Goal: Information Seeking & Learning: Check status

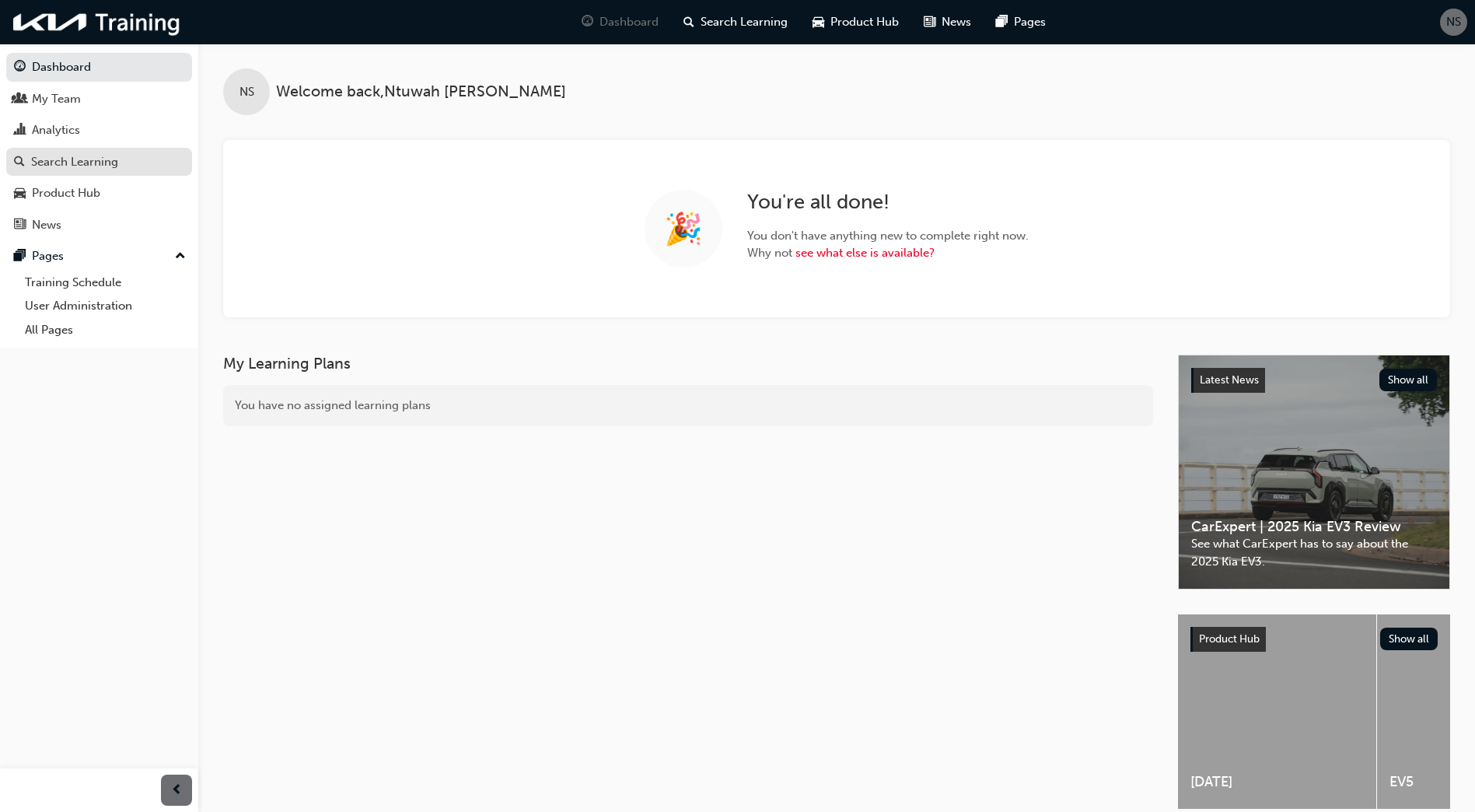
click at [56, 159] on div "Search Learning" at bounding box center [75, 162] width 87 height 18
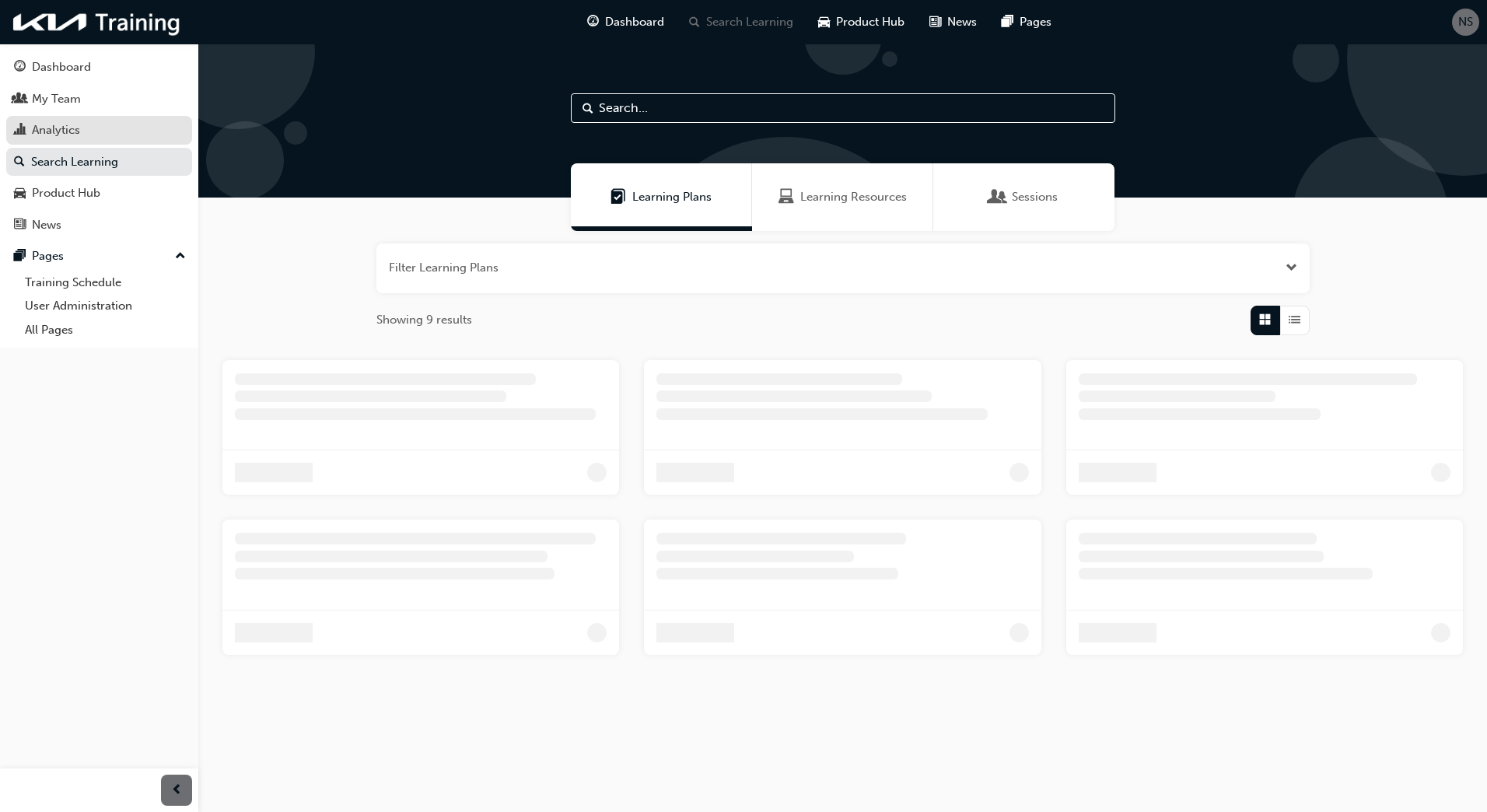
click at [45, 131] on div "Analytics" at bounding box center [56, 130] width 49 height 18
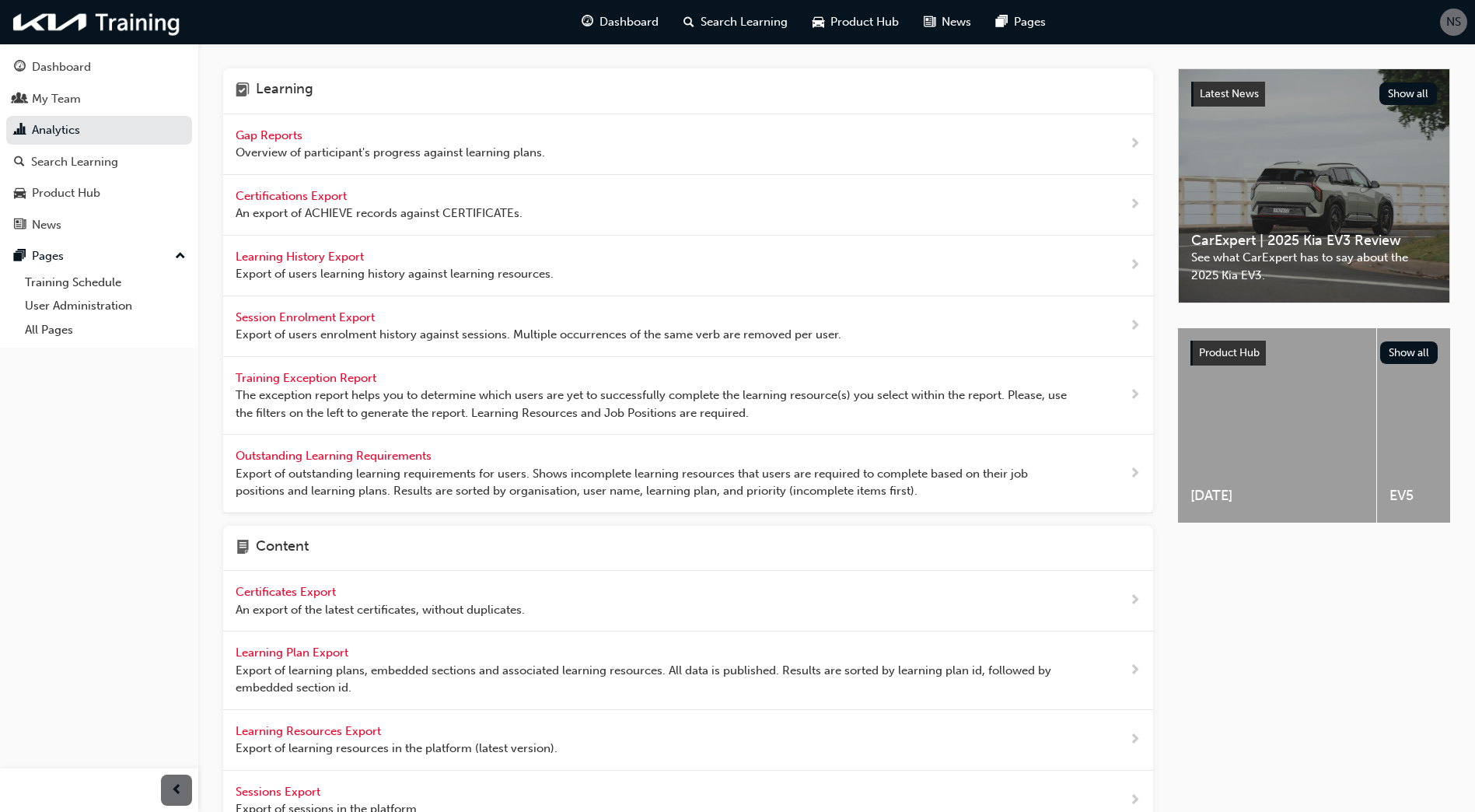
click at [264, 119] on div "Gap Reports Overview of participant's progress against learning plans." at bounding box center [689, 144] width 930 height 61
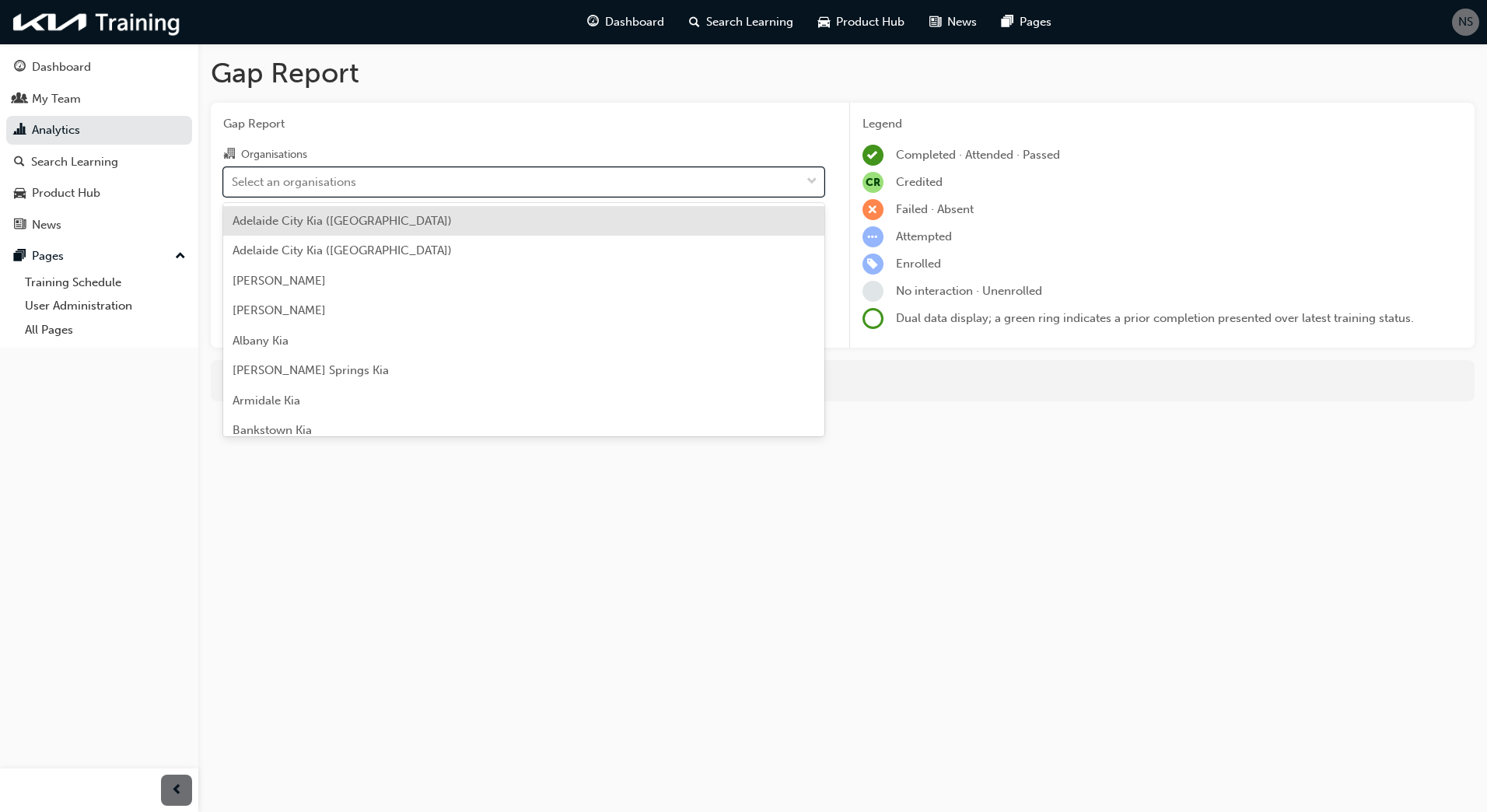
click at [296, 173] on div "Select an organisations" at bounding box center [512, 181] width 577 height 27
click at [234, 174] on input "Organisations option [GEOGRAPHIC_DATA] ([GEOGRAPHIC_DATA]) focused, 1 of 158. 1…" at bounding box center [233, 180] width 2 height 13
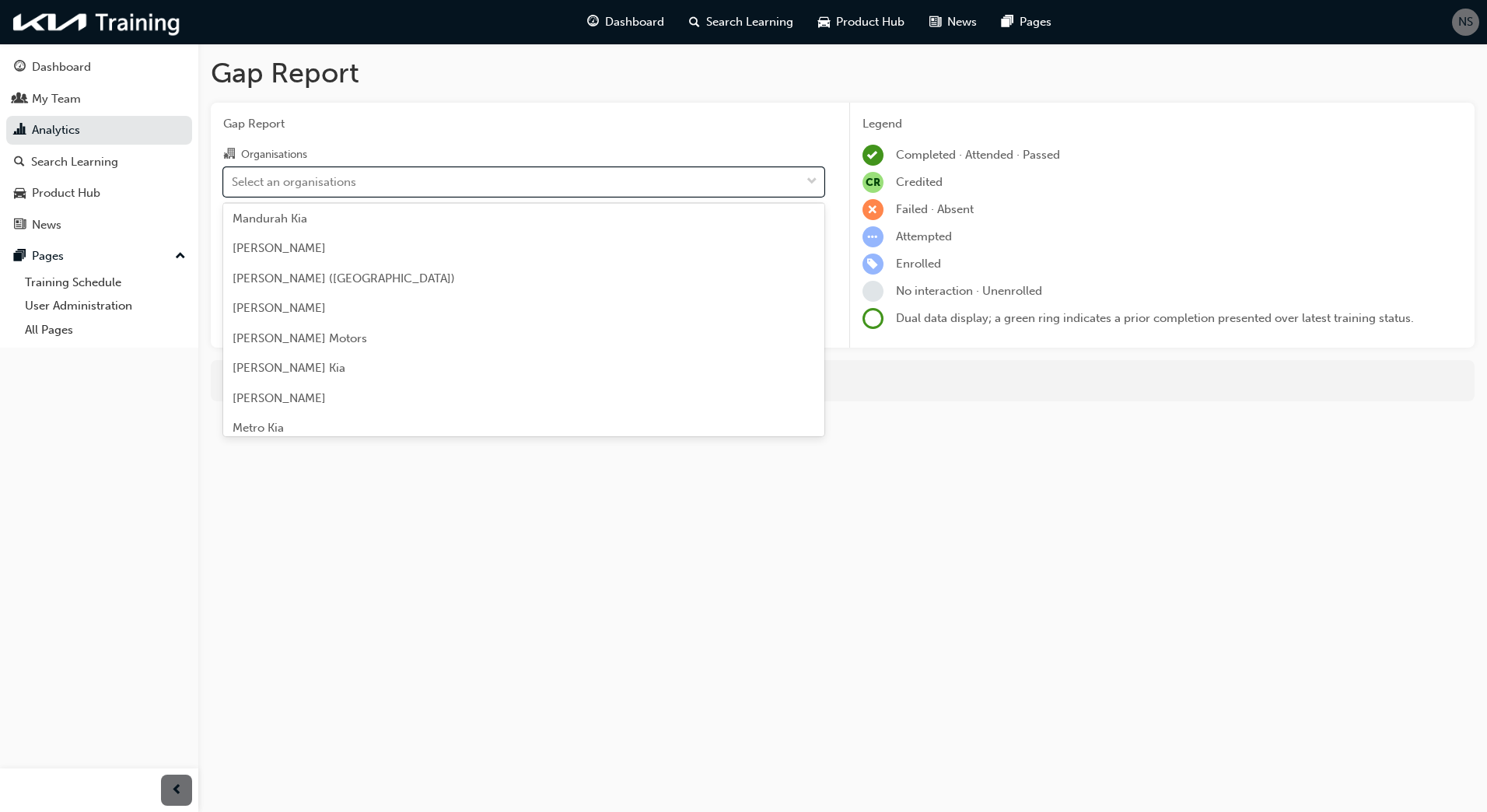
scroll to position [2410, 0]
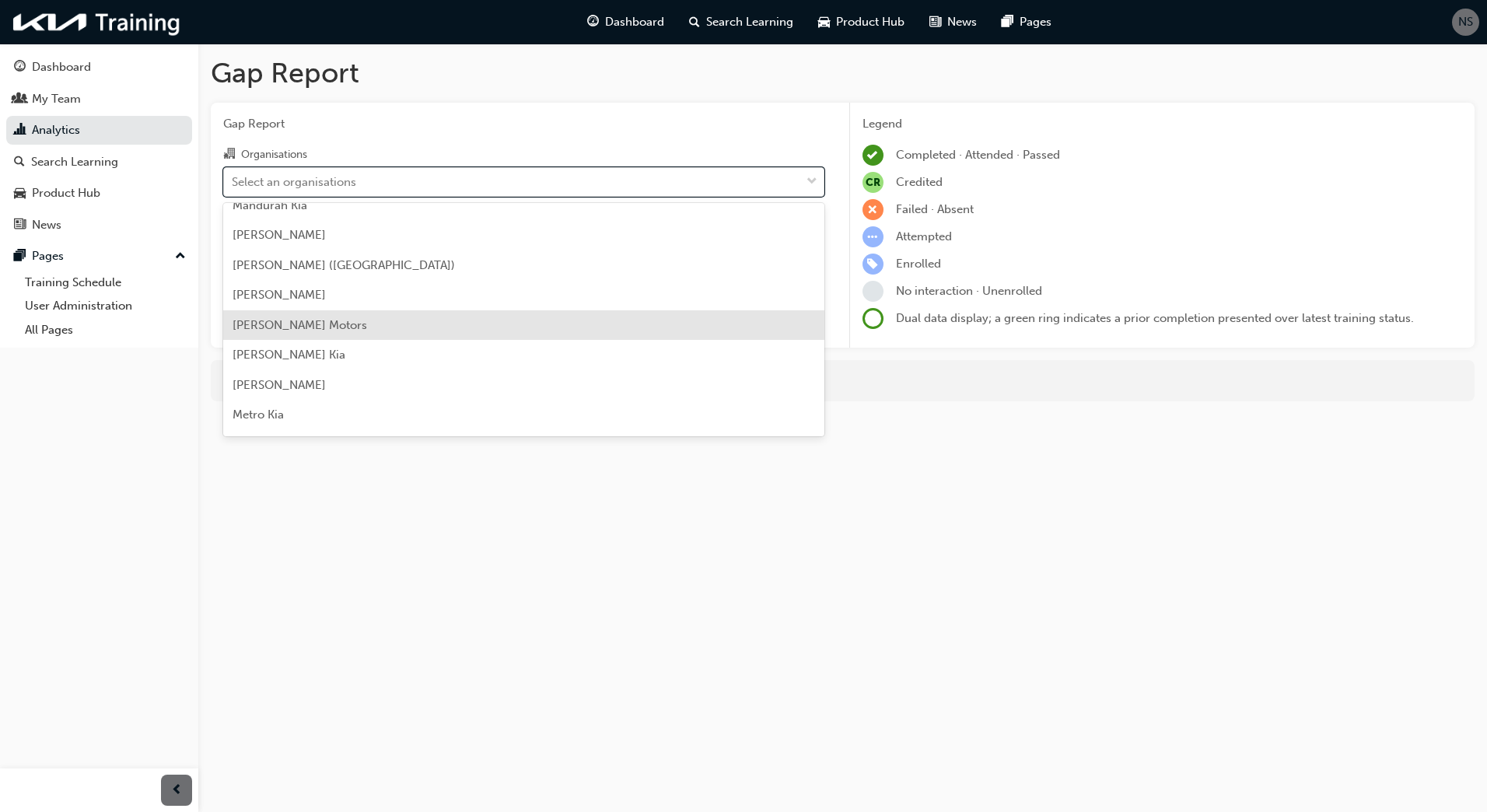
click at [330, 321] on div "[PERSON_NAME] Motors" at bounding box center [524, 325] width 601 height 31
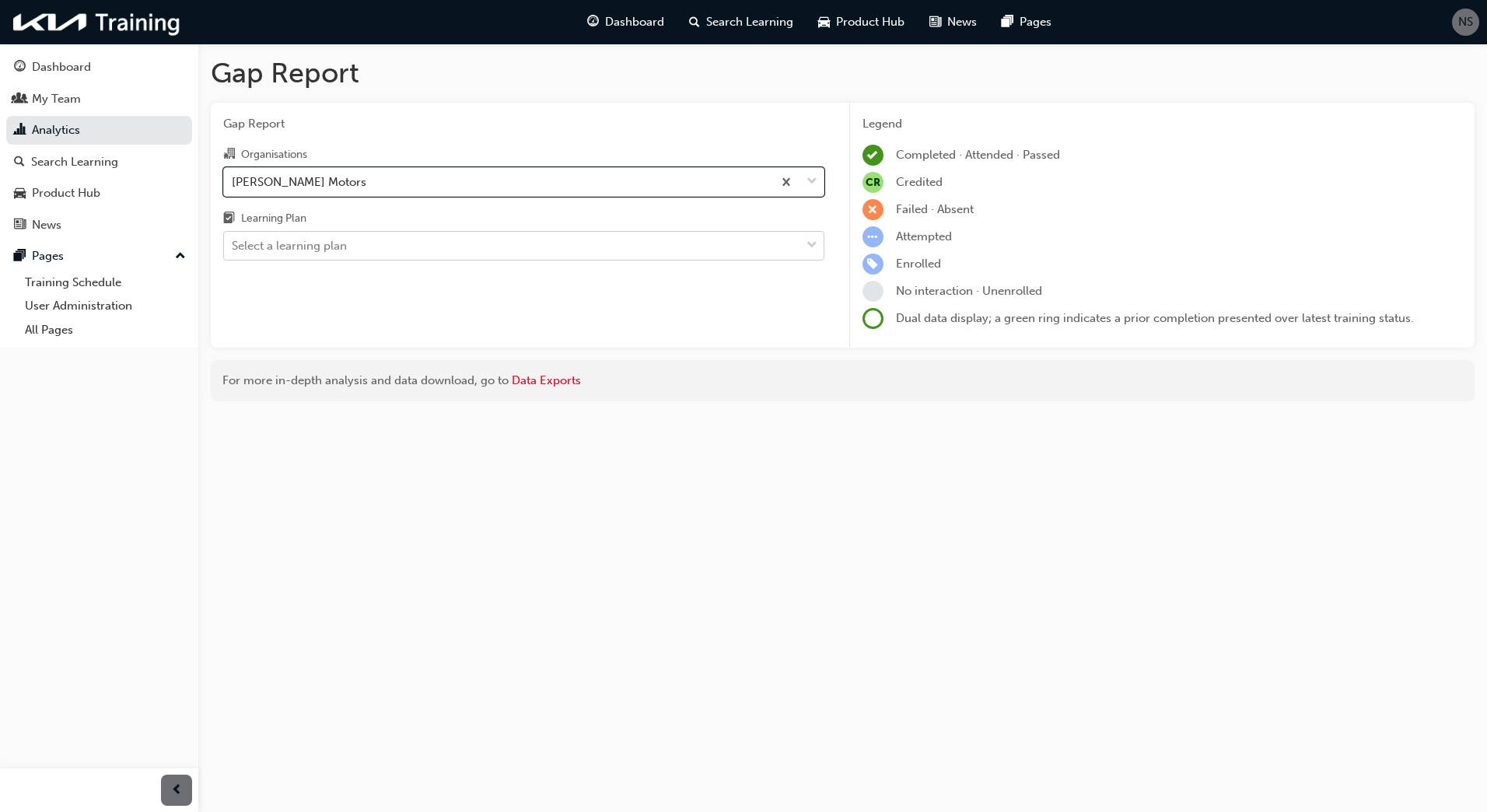
click at [314, 253] on div "Select a learning plan" at bounding box center [289, 246] width 115 height 18
click at [234, 251] on input "Learning Plan Select a learning plan" at bounding box center [233, 244] width 2 height 13
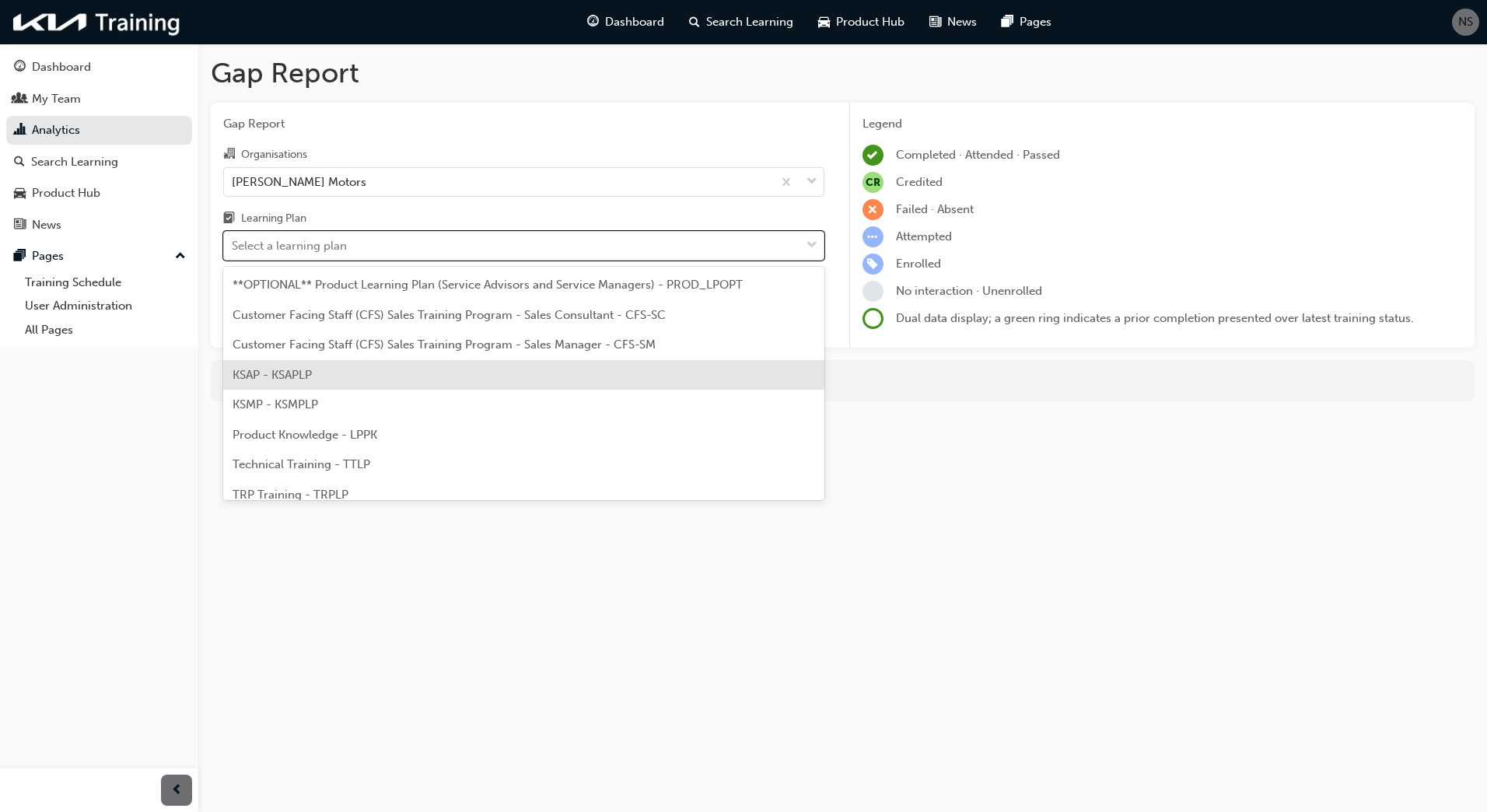
click at [309, 380] on span "KSAP - KSAPLP" at bounding box center [272, 375] width 80 height 14
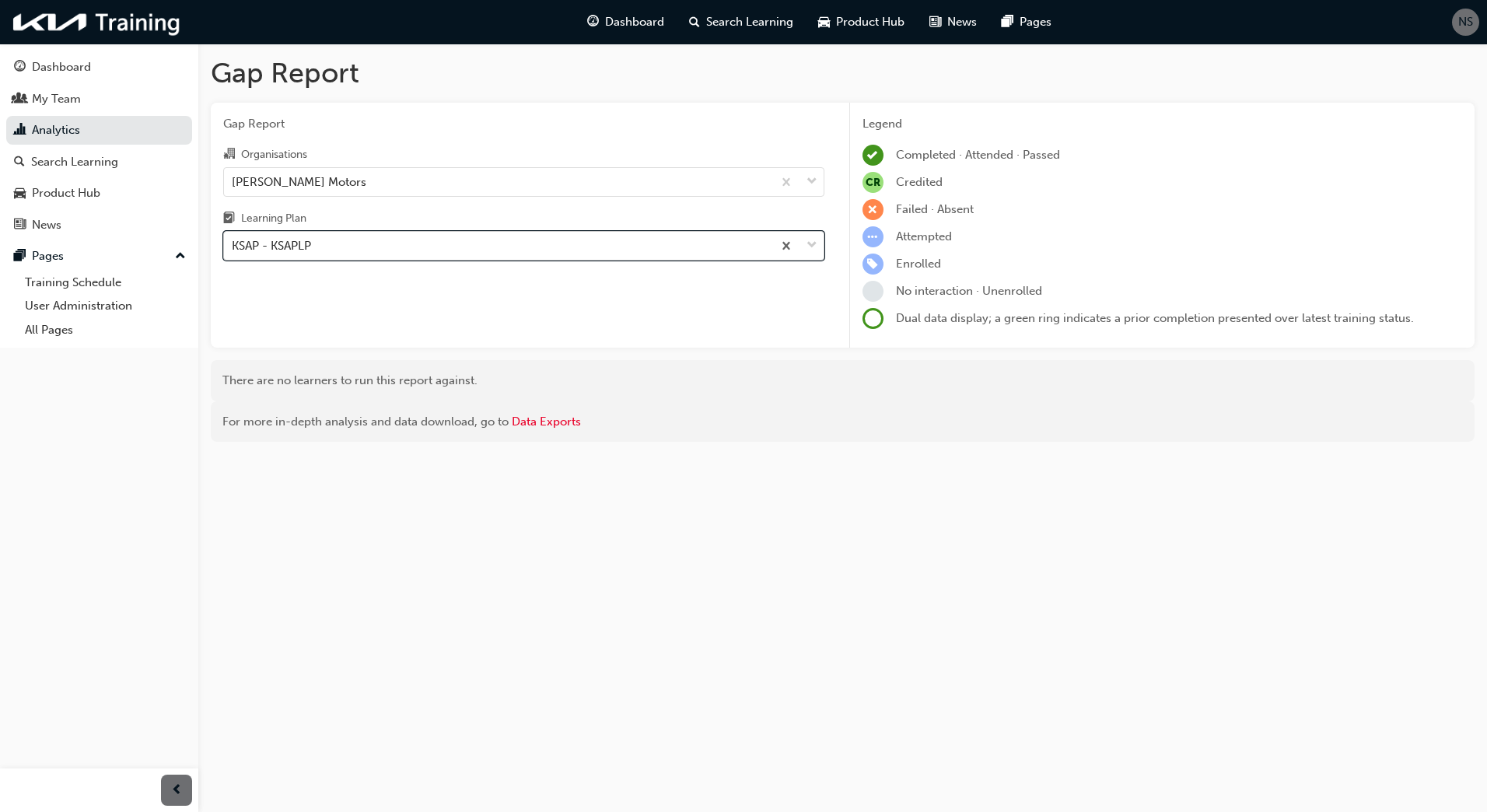
click at [316, 244] on div "KSAP - KSAPLP" at bounding box center [498, 245] width 549 height 27
click at [234, 244] on input "Learning Plan option KSAP - KSAPLP, selected. 0 results available. Select is fo…" at bounding box center [233, 244] width 2 height 13
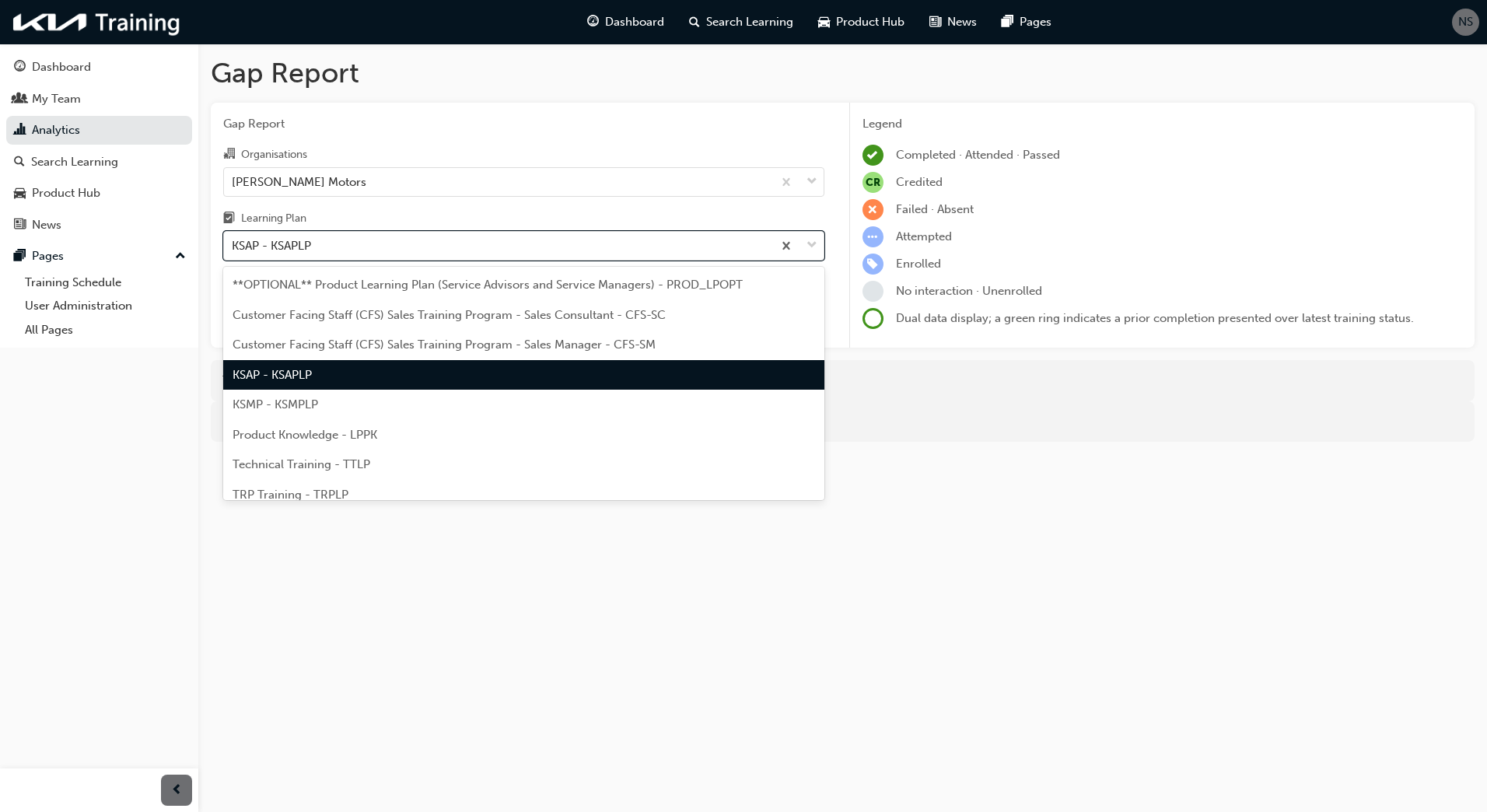
scroll to position [43, 0]
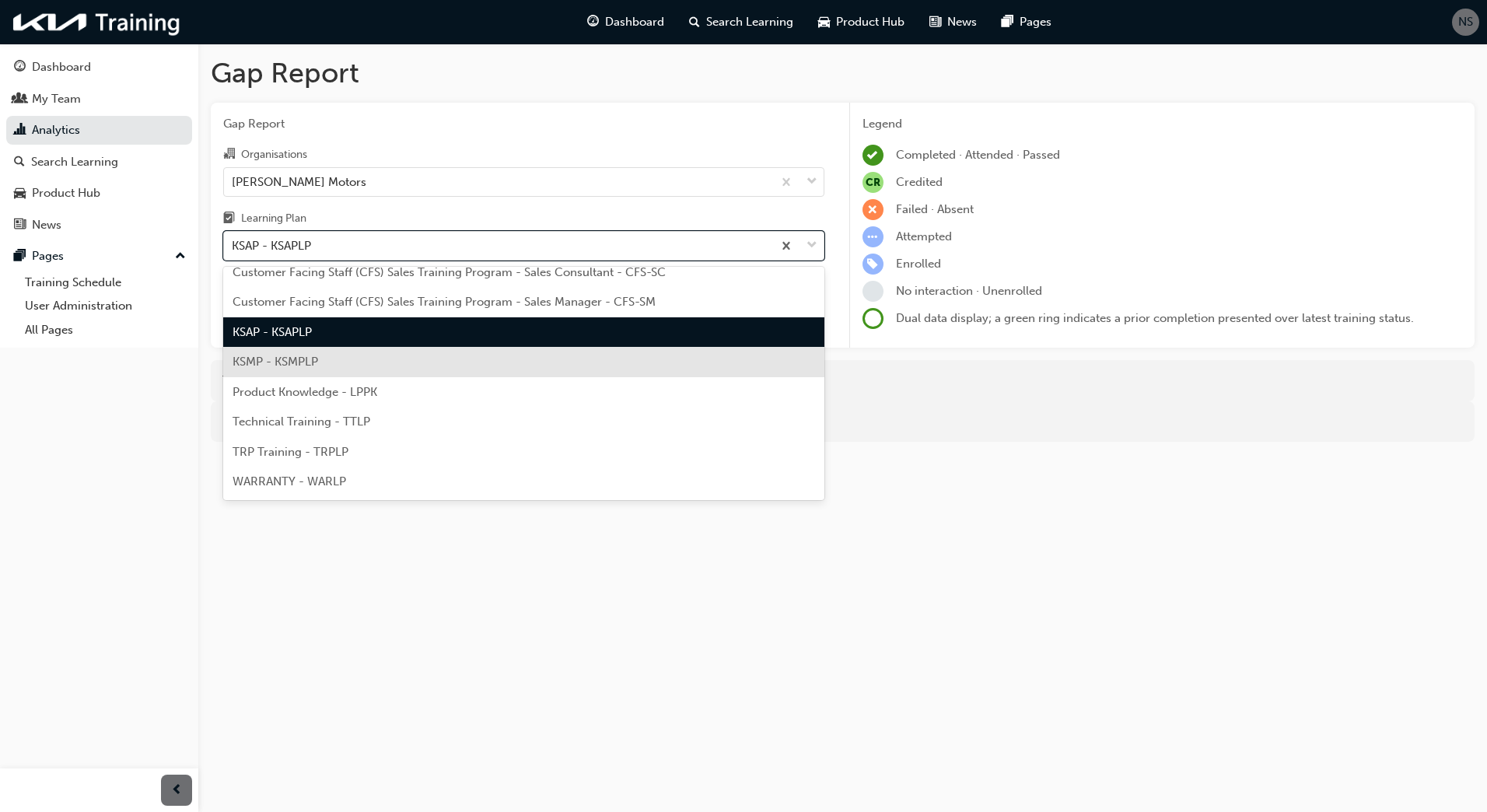
click at [317, 363] on span "KSMP - KSMPLP" at bounding box center [275, 362] width 85 height 14
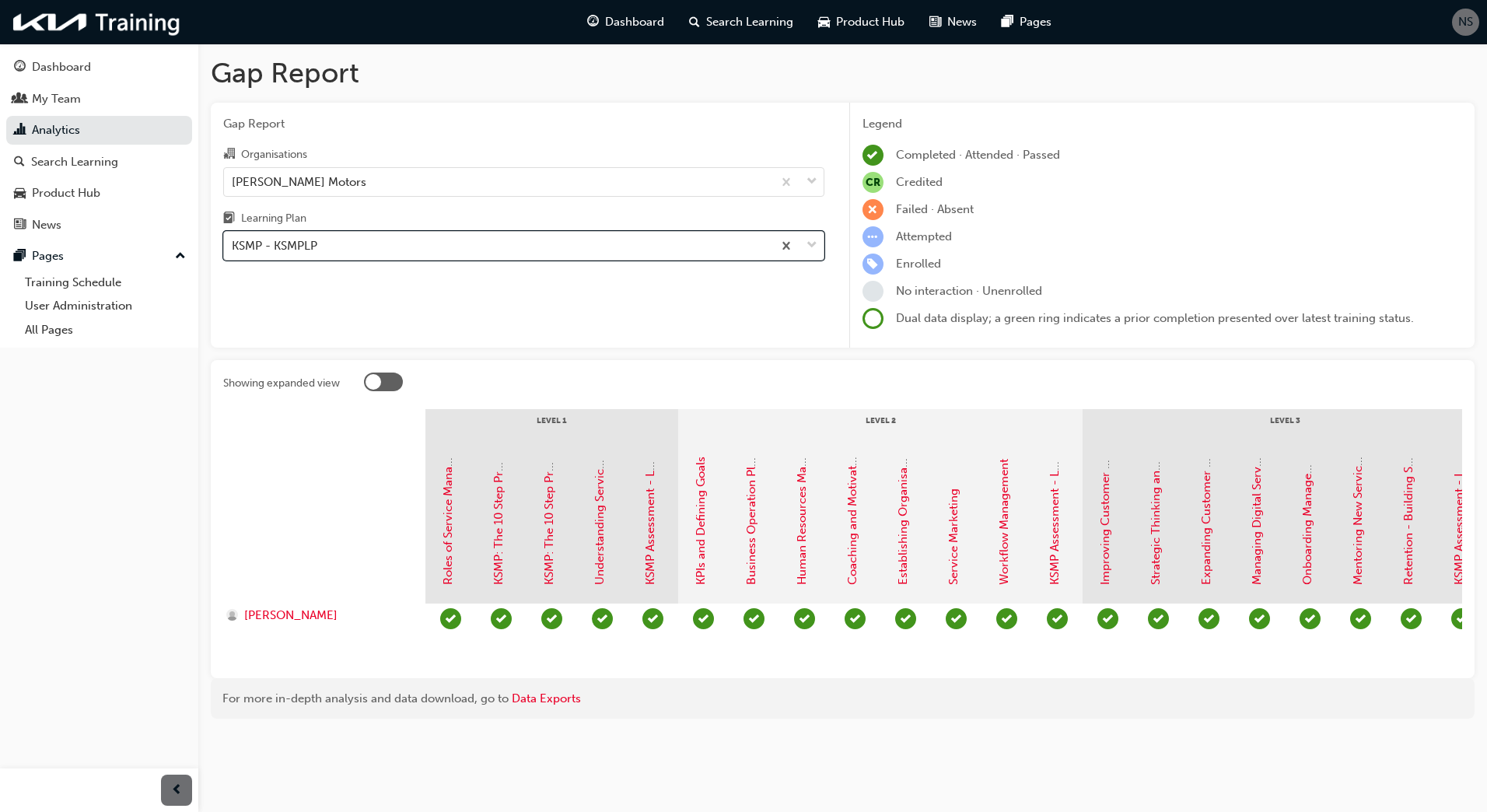
click at [322, 244] on div "KSMP - KSMPLP" at bounding box center [498, 245] width 549 height 27
click at [234, 244] on input "Learning Plan option KSMP - KSMPLP, selected. 0 results available. Select is fo…" at bounding box center [233, 244] width 2 height 13
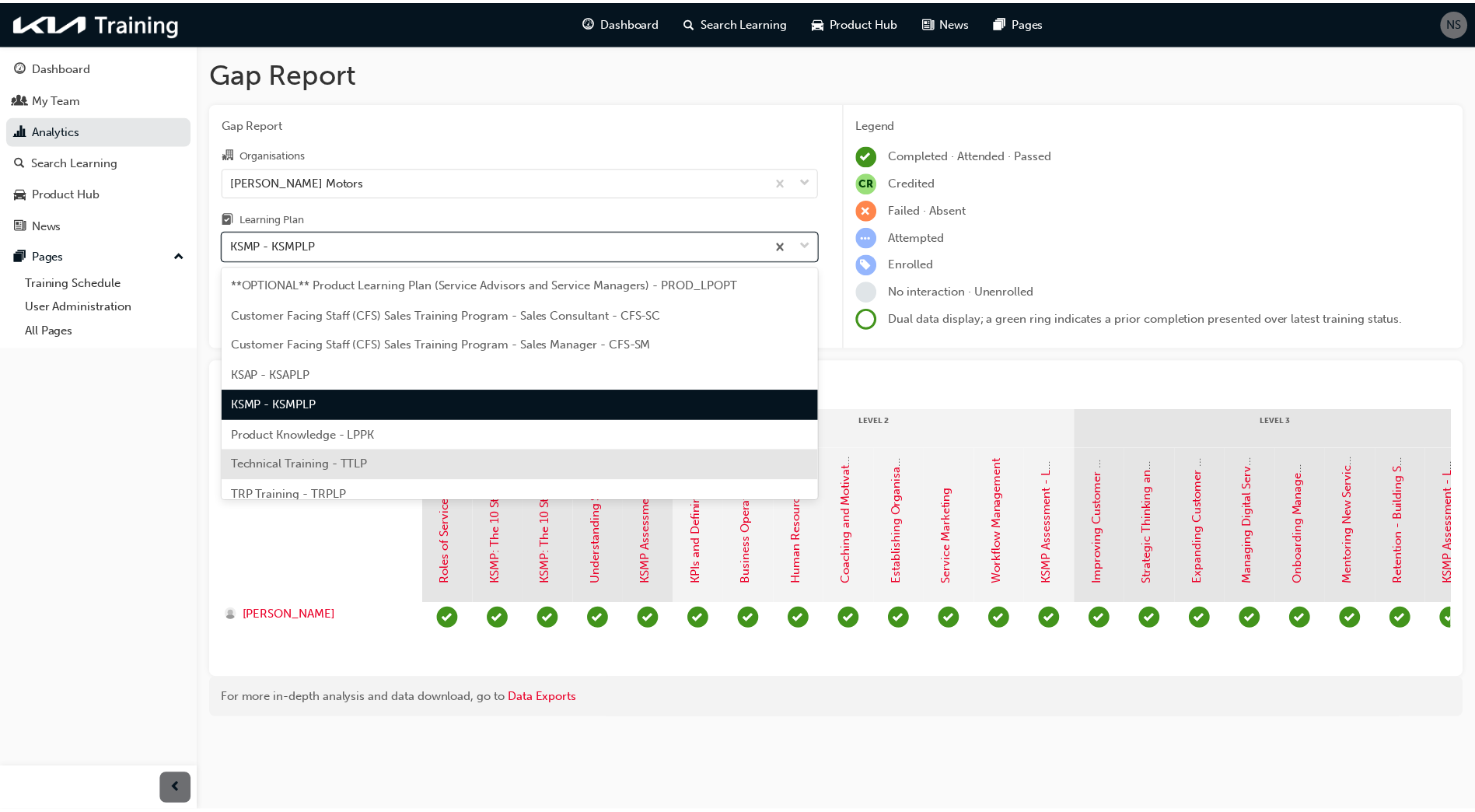
scroll to position [43, 0]
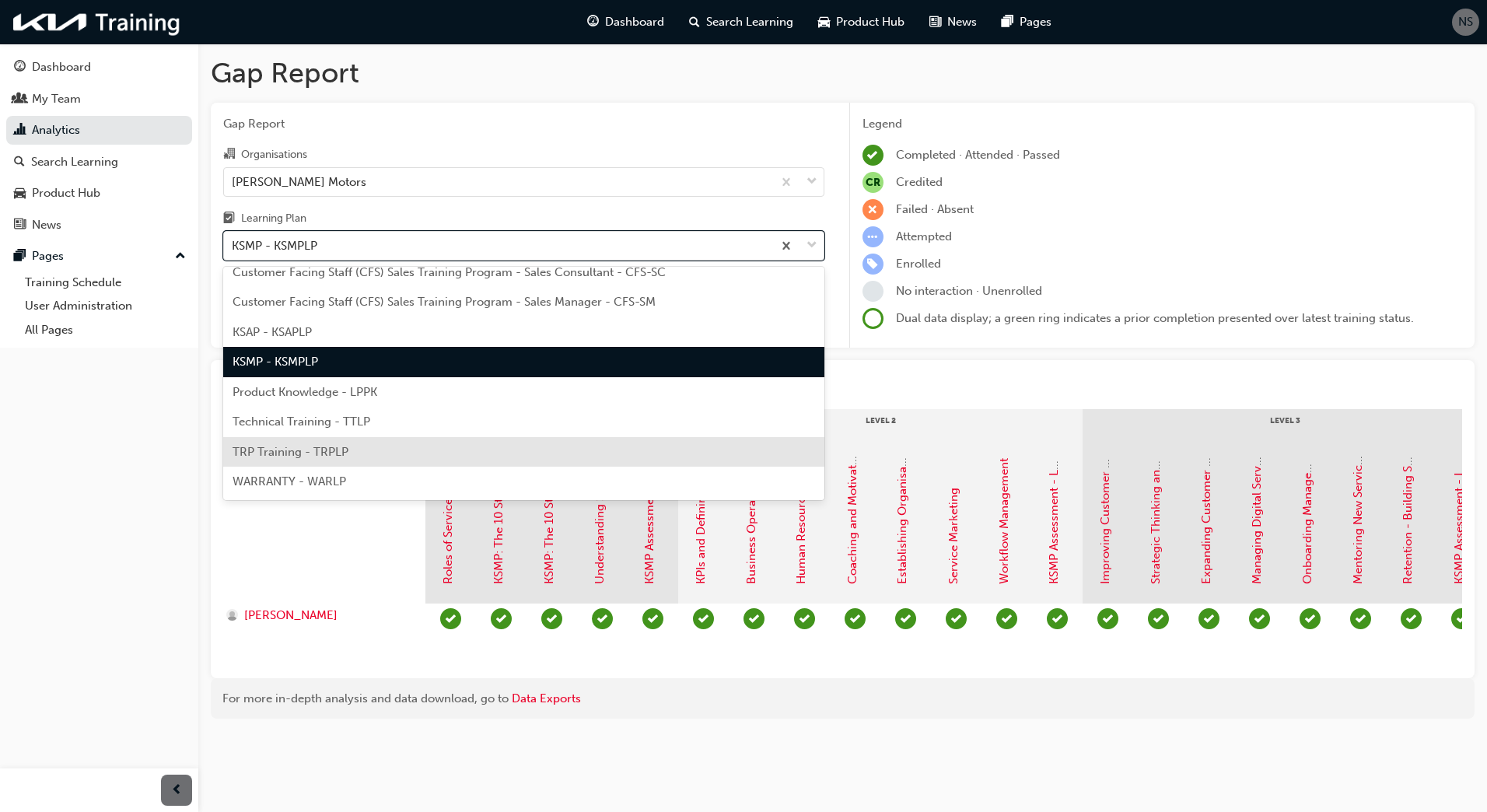
click at [316, 456] on span "TRP Training - TRPLP" at bounding box center [290, 451] width 116 height 14
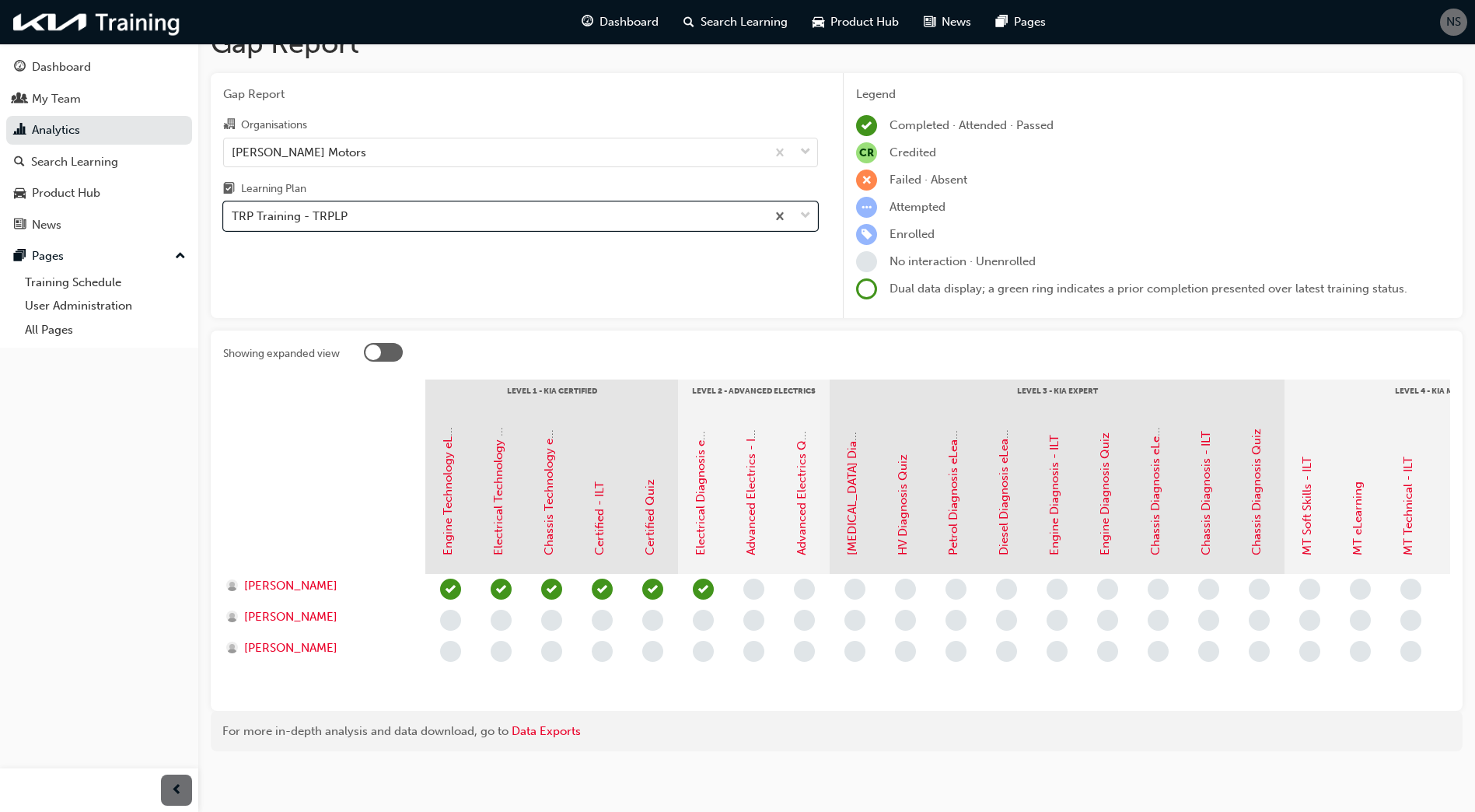
scroll to position [45, 0]
click at [89, 277] on link "Training Schedule" at bounding box center [105, 282] width 173 height 24
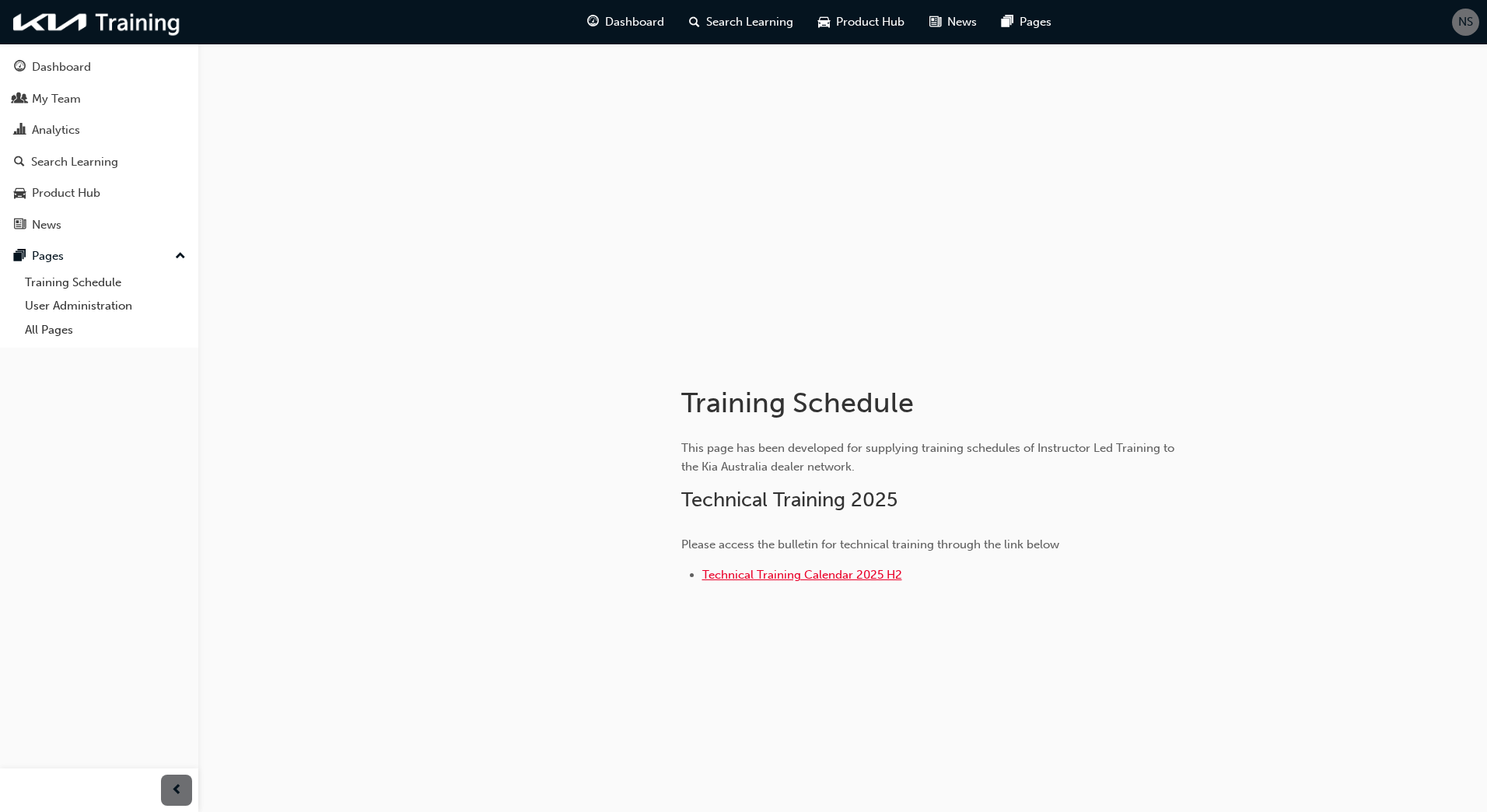
click at [738, 579] on span "Technical Training Calendar 2025 H2" at bounding box center [801, 574] width 200 height 14
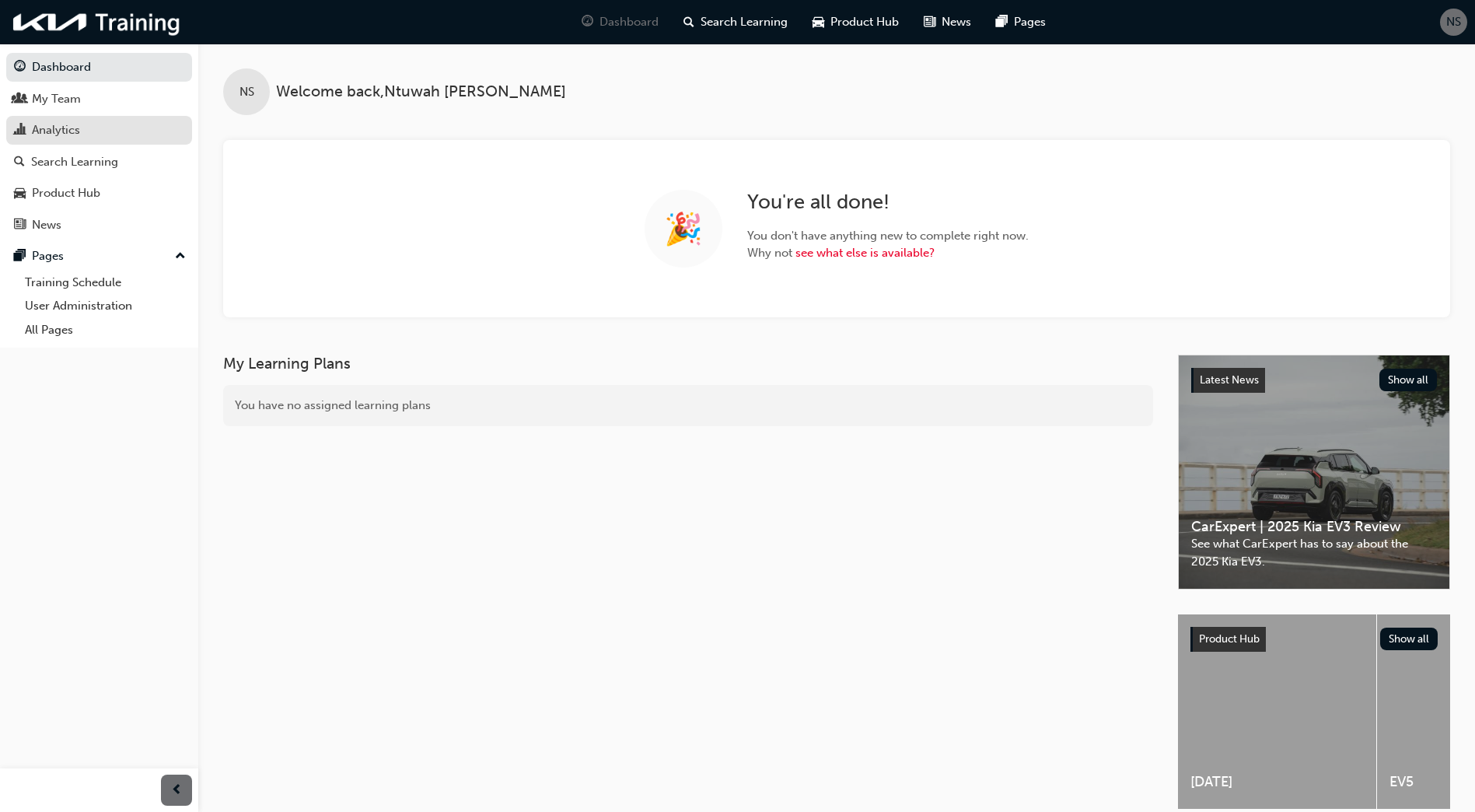
click at [75, 130] on div "Analytics" at bounding box center [56, 130] width 49 height 18
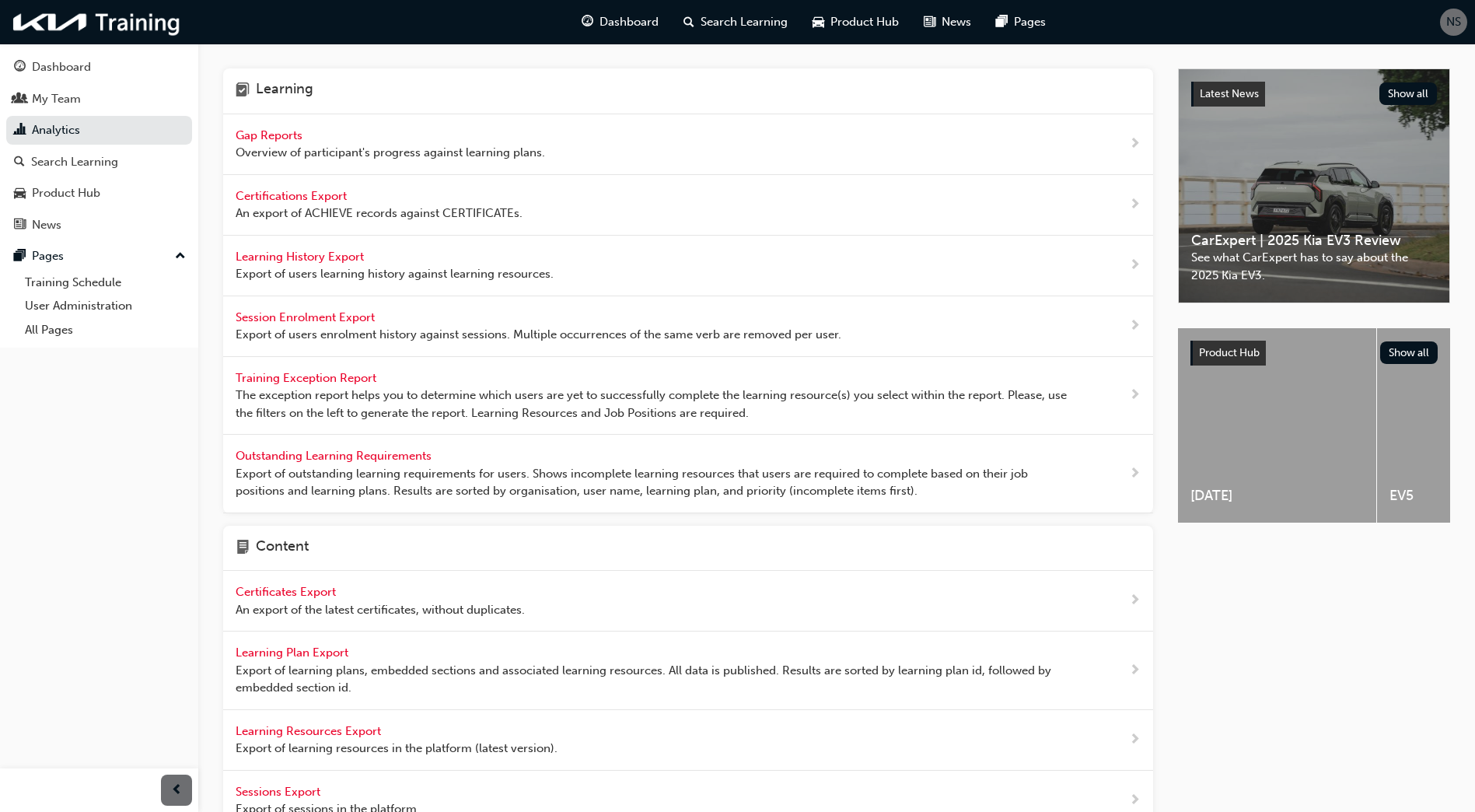
click at [272, 139] on span "Gap Reports" at bounding box center [270, 135] width 70 height 14
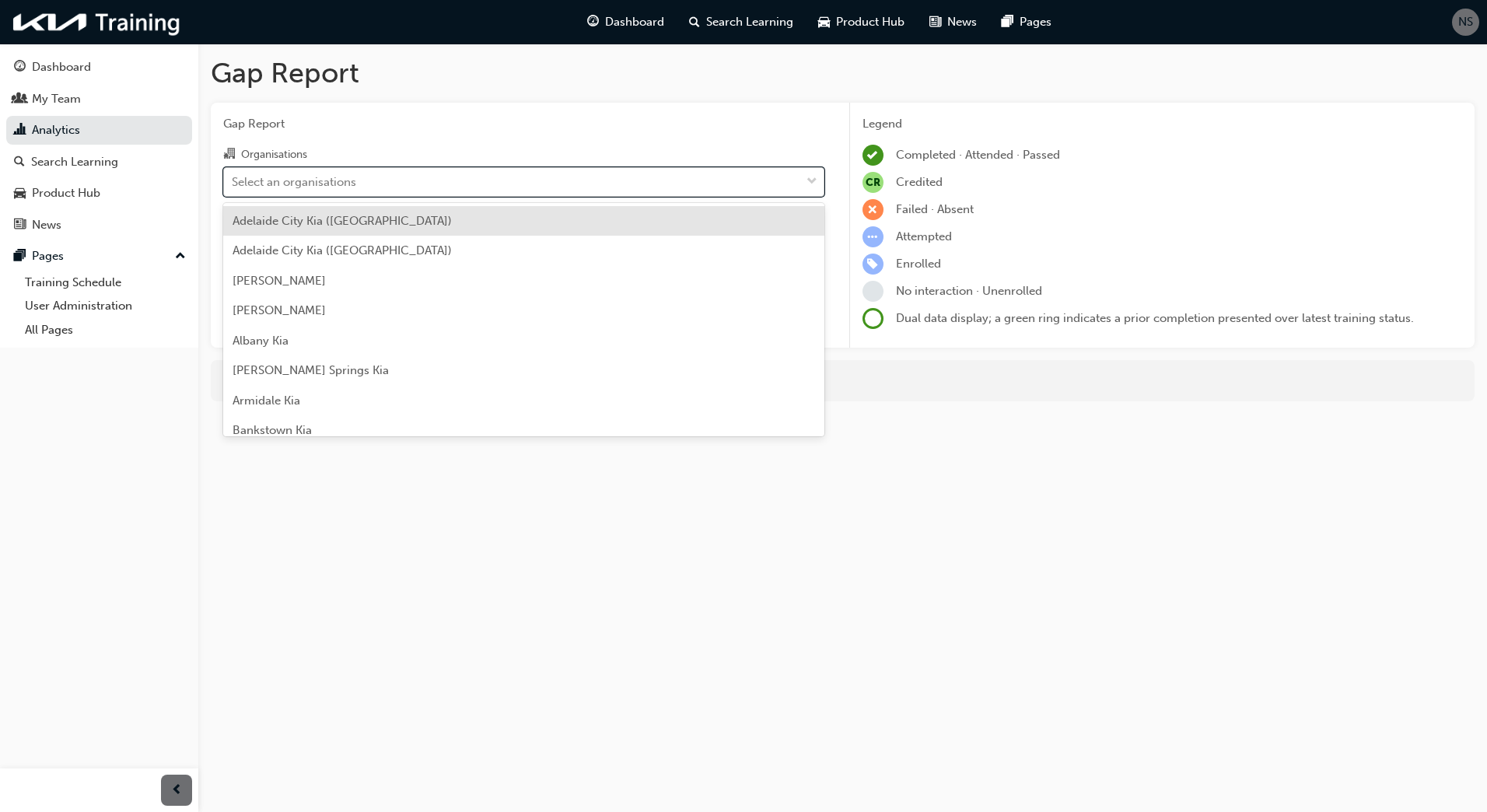
click at [277, 180] on div "Select an organisations" at bounding box center [293, 182] width 124 height 18
click at [234, 180] on input "Organisations option [GEOGRAPHIC_DATA] ([GEOGRAPHIC_DATA]) focused, 1 of 158. 1…" at bounding box center [233, 180] width 2 height 13
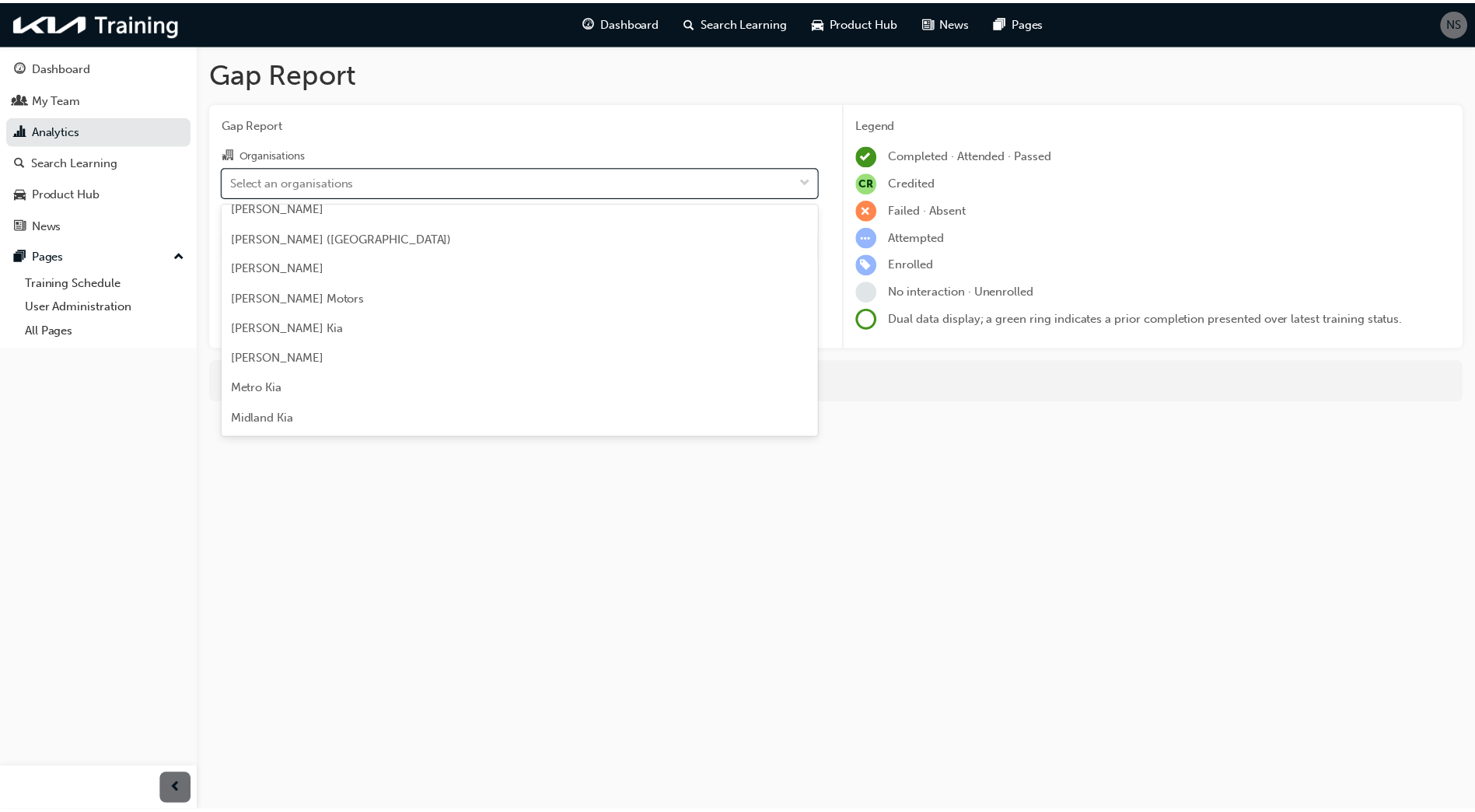
scroll to position [2410, 0]
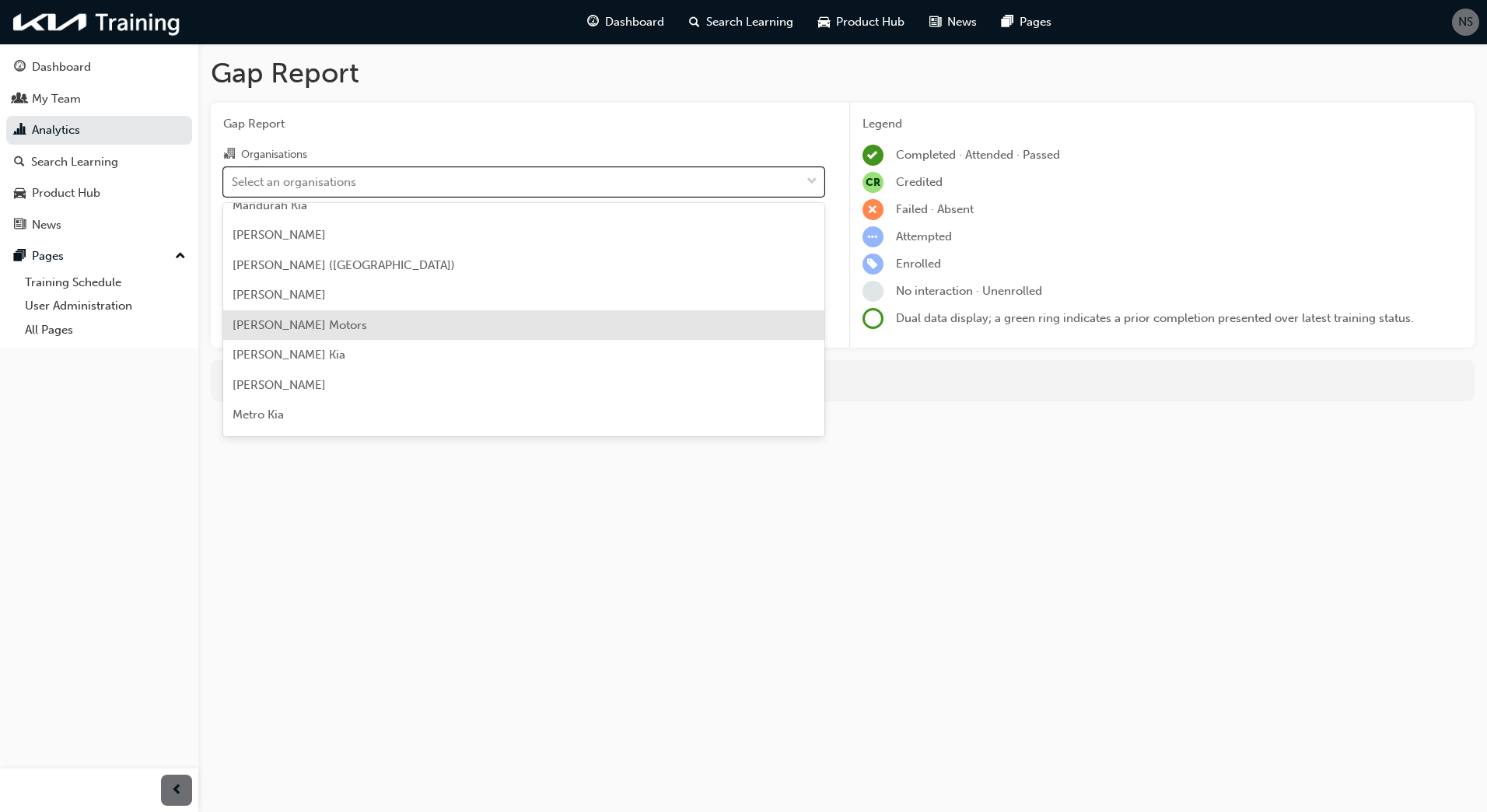
click at [406, 312] on div "[PERSON_NAME] Motors" at bounding box center [524, 325] width 601 height 31
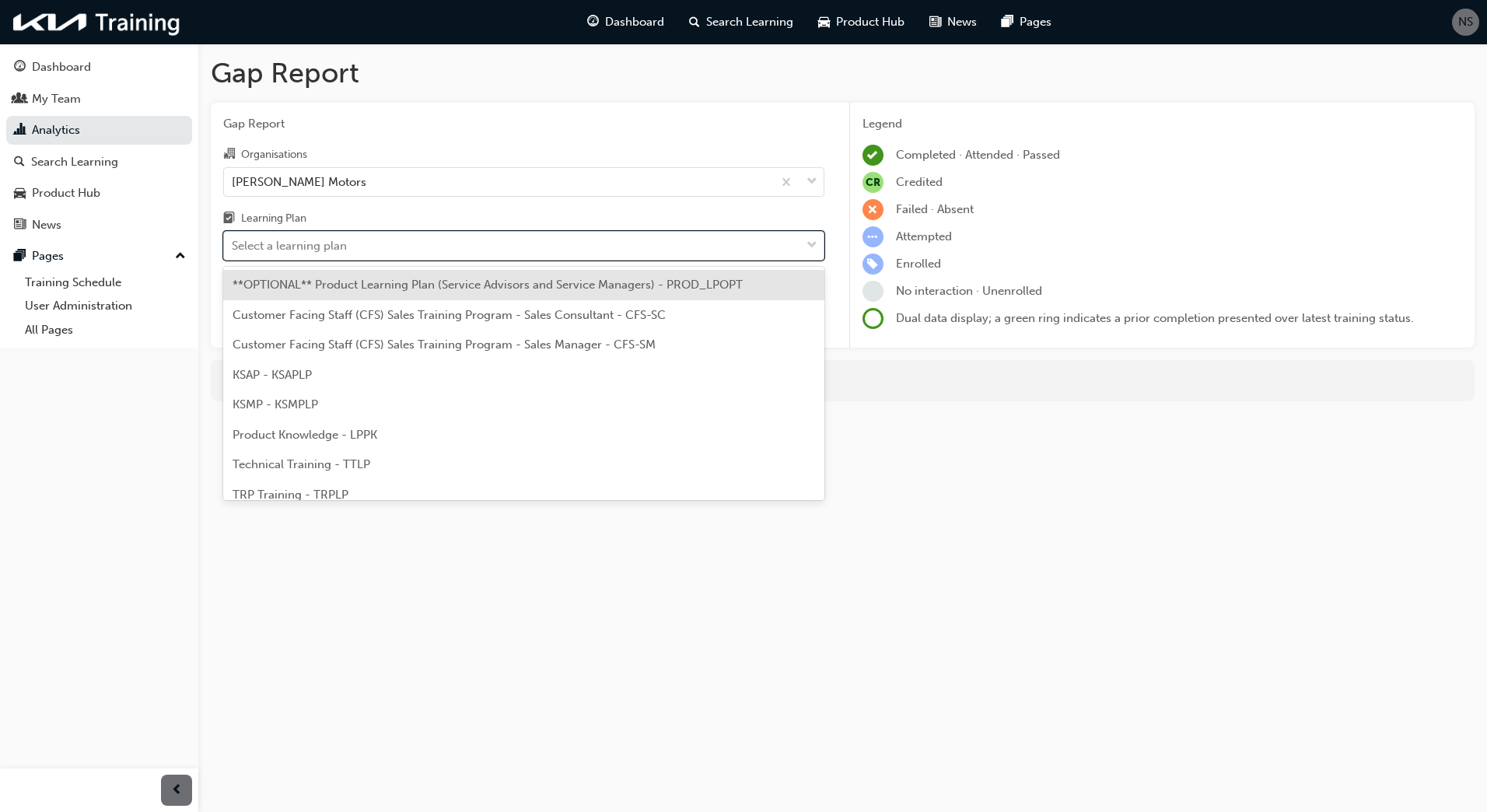
click at [368, 246] on div "Select a learning plan" at bounding box center [512, 245] width 577 height 27
click at [234, 246] on input "Learning Plan option **OPTIONAL** Product Learning Plan (Service Advisors and S…" at bounding box center [233, 244] width 2 height 13
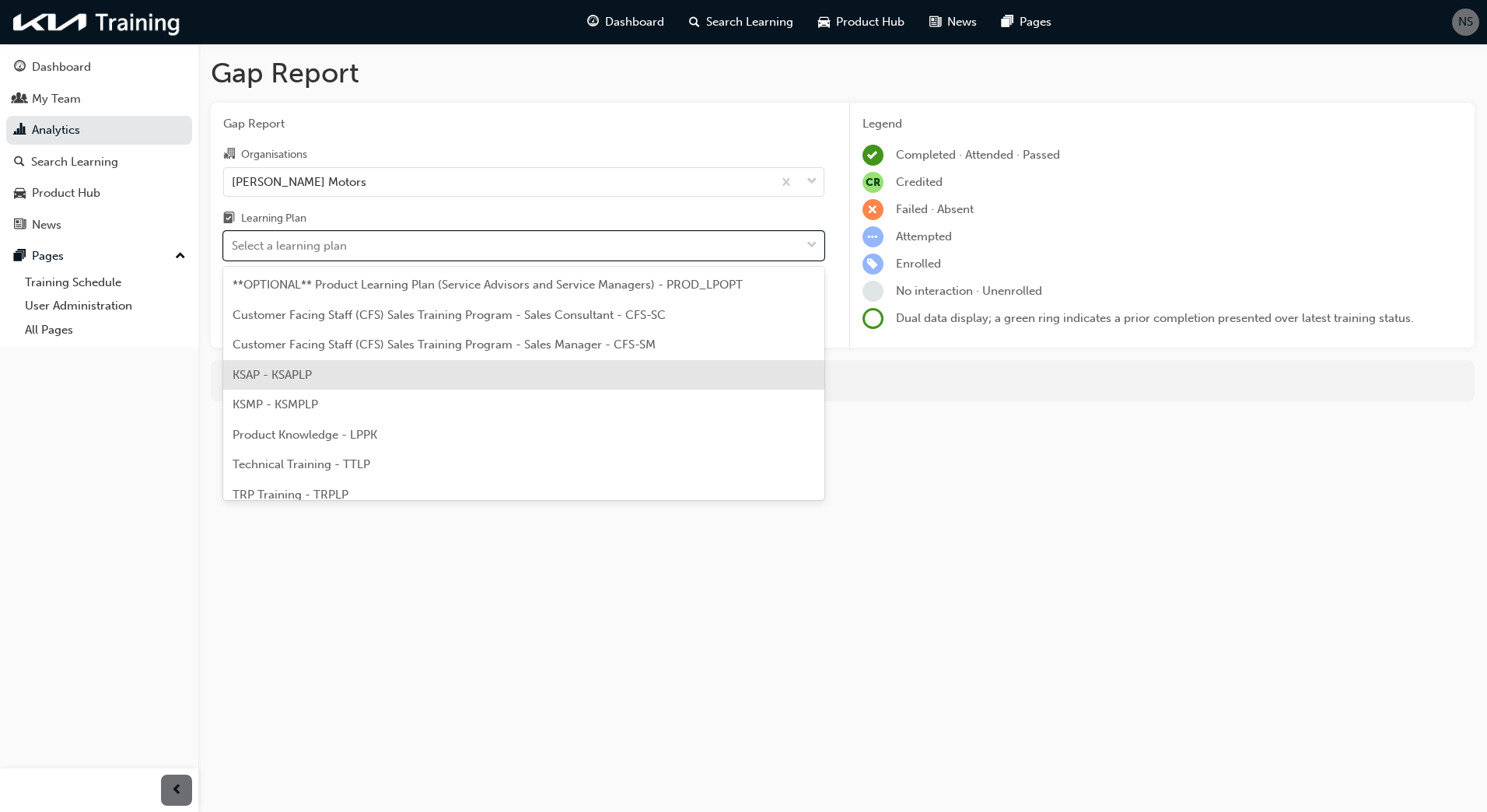
click at [384, 373] on div "KSAP - KSAPLP" at bounding box center [524, 375] width 601 height 31
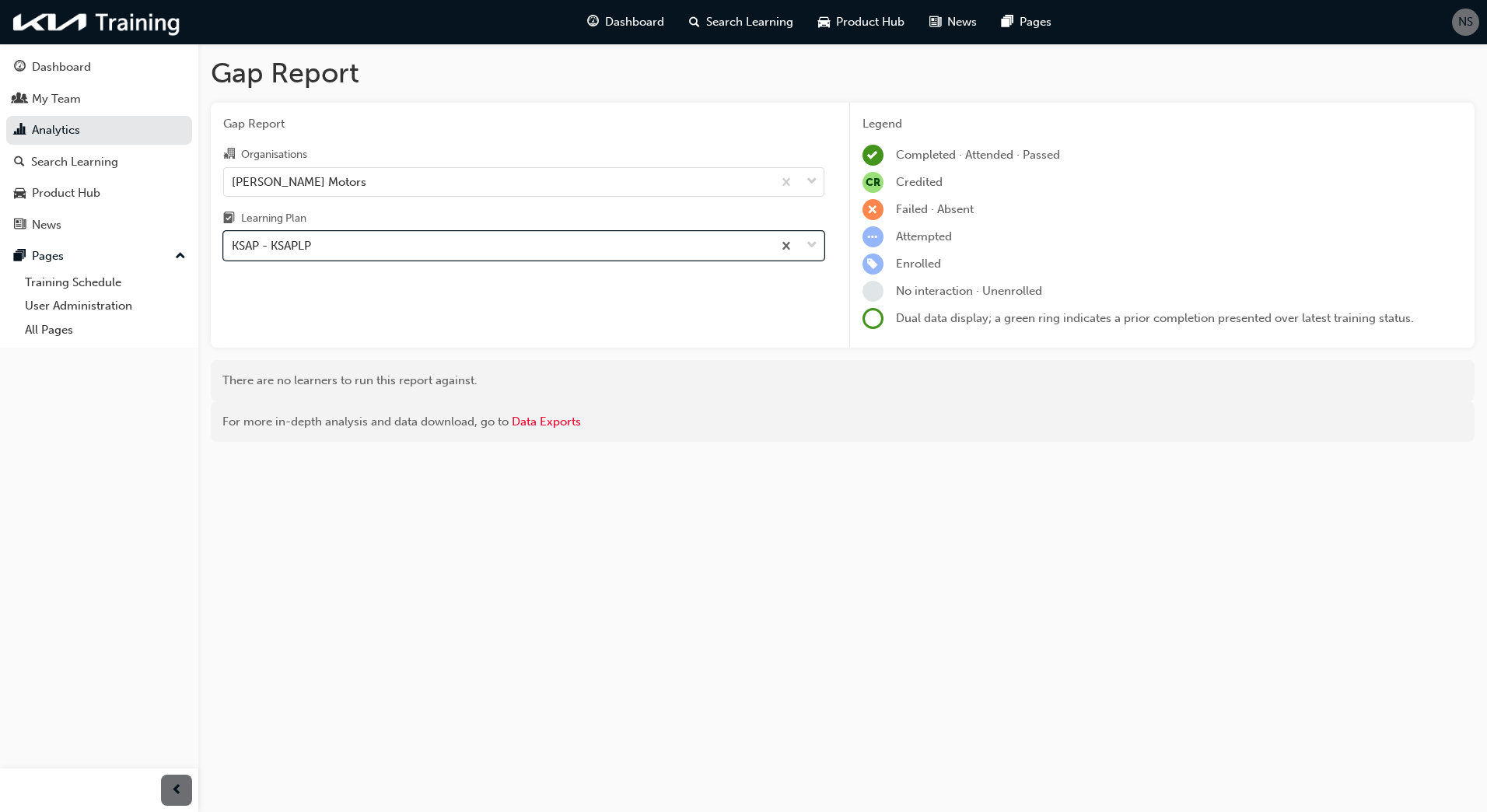
click at [499, 250] on div "KSAP - KSAPLP" at bounding box center [498, 245] width 549 height 27
click at [234, 250] on input "Learning Plan option KSAP - KSAPLP, selected. 0 results available. Select is fo…" at bounding box center [233, 244] width 2 height 13
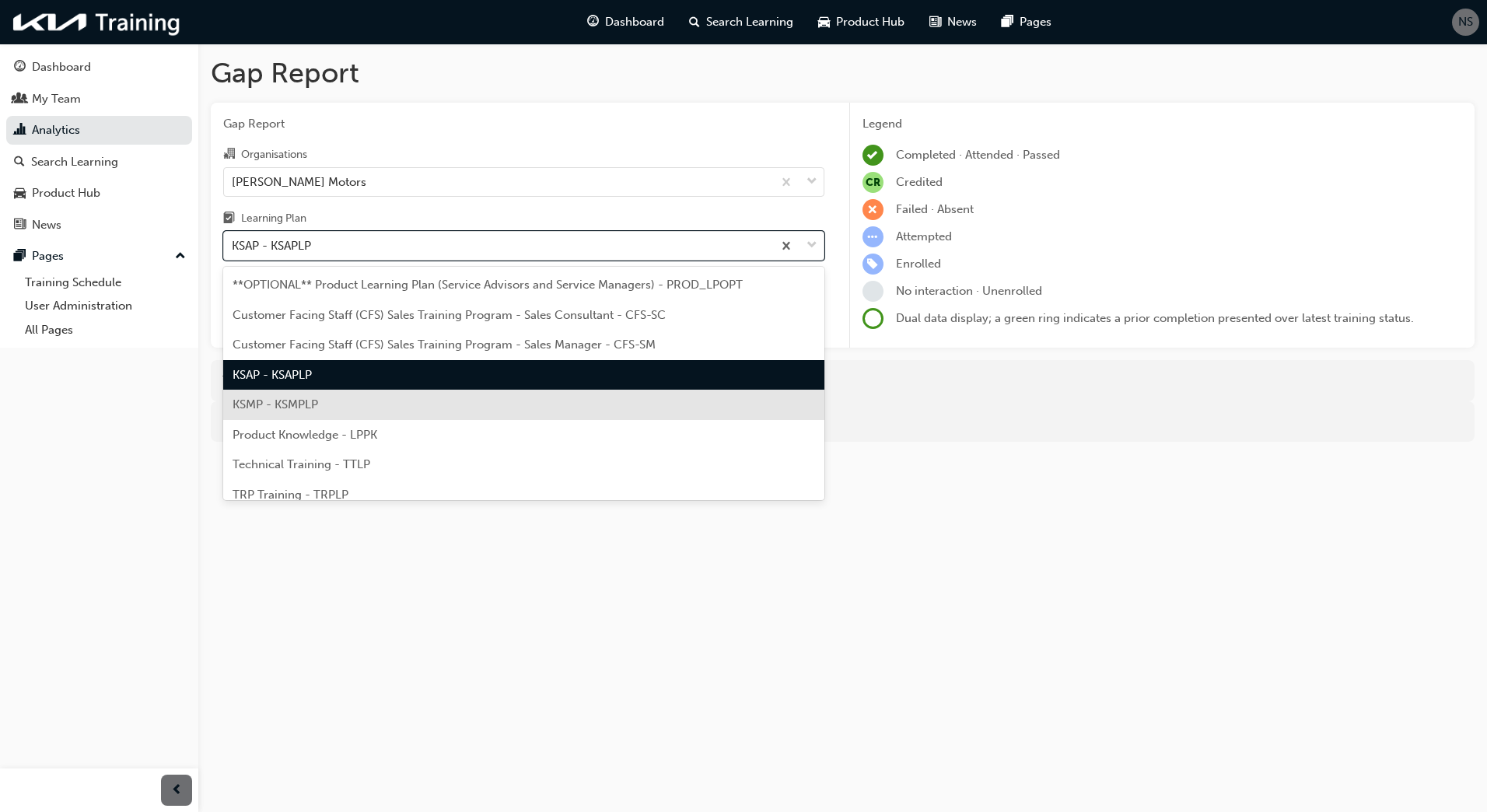
click at [402, 395] on div "KSMP - KSMPLP" at bounding box center [524, 405] width 601 height 31
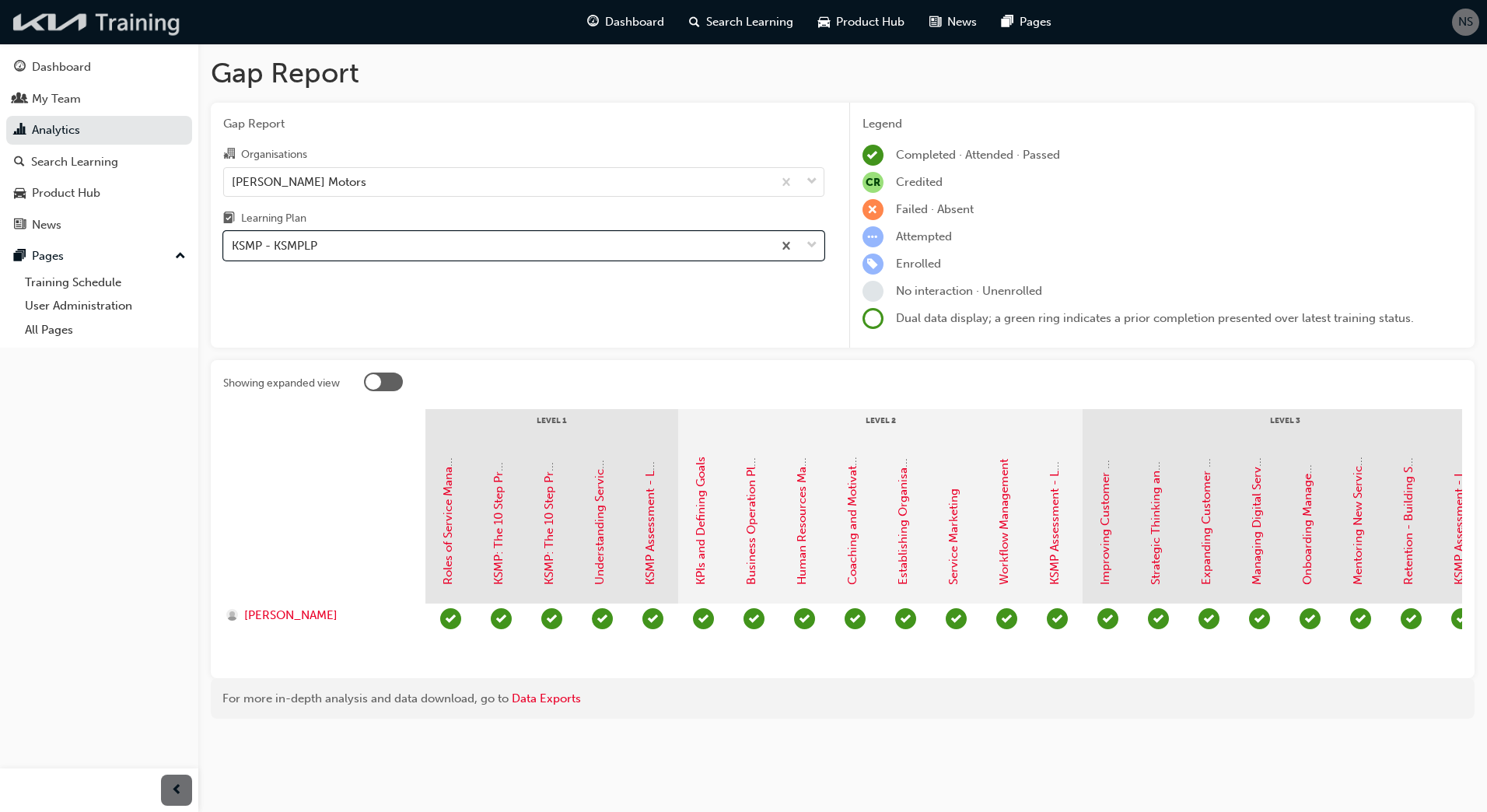
click at [109, 19] on img at bounding box center [97, 22] width 179 height 32
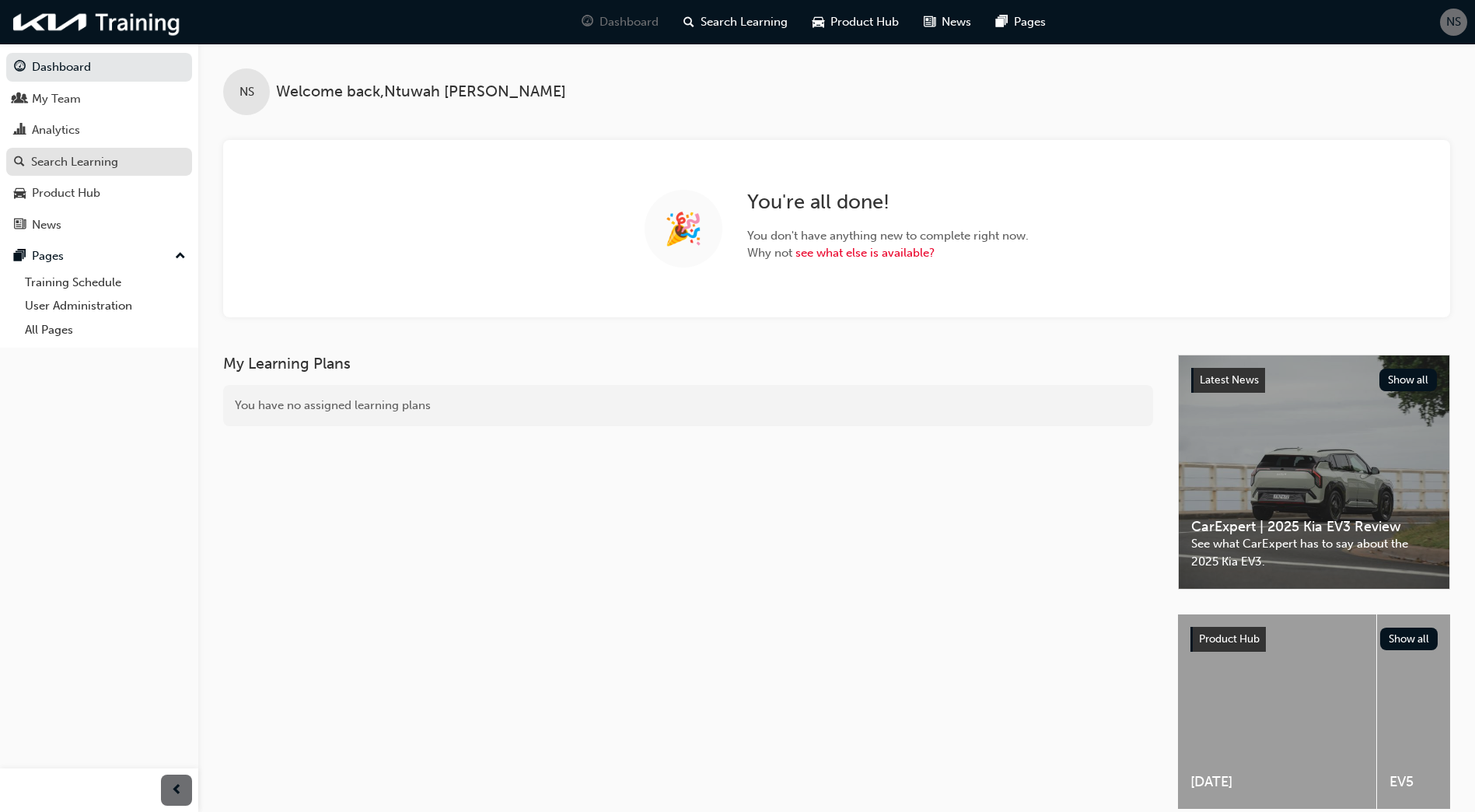
click at [101, 164] on div "Search Learning" at bounding box center [75, 162] width 87 height 18
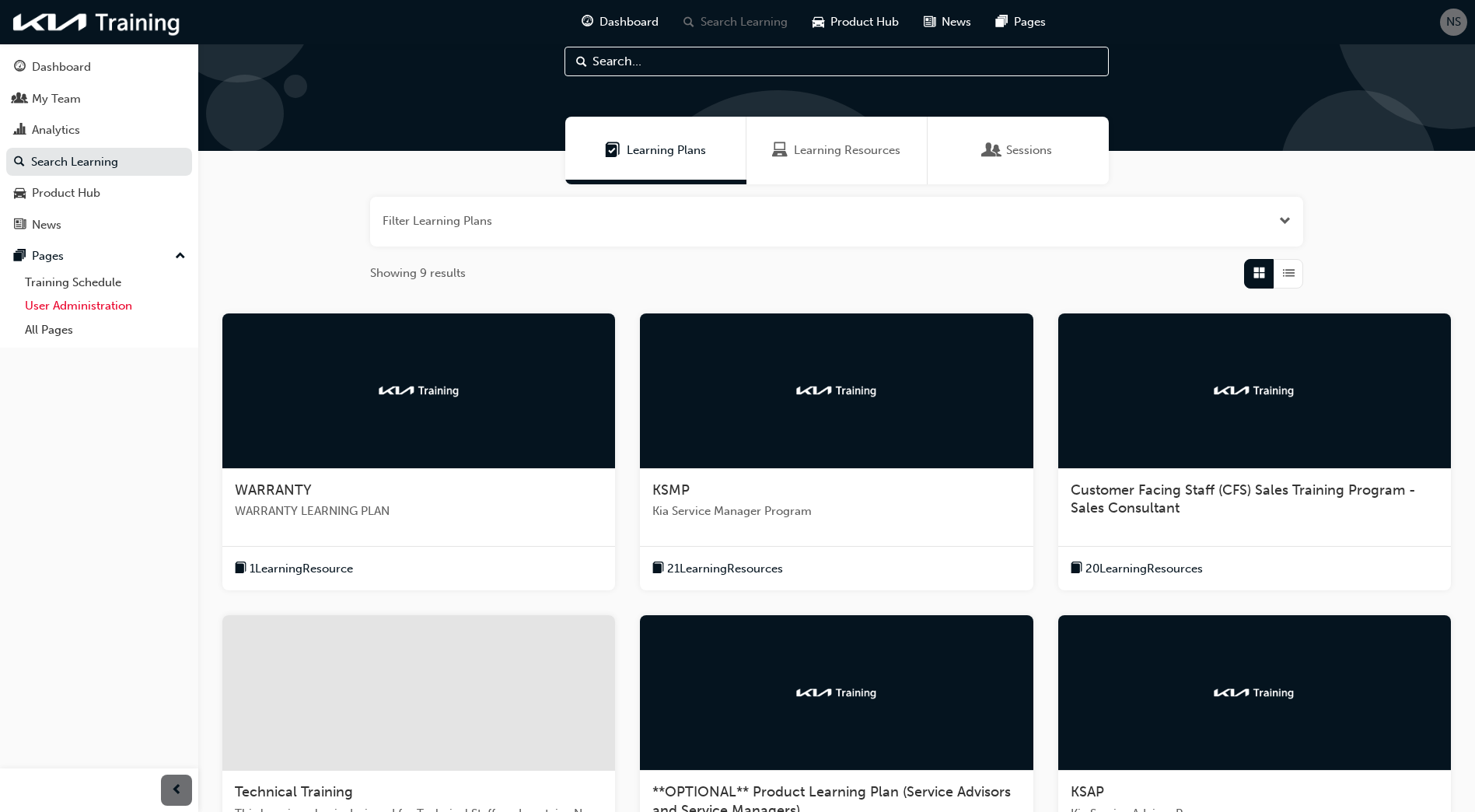
scroll to position [42, 0]
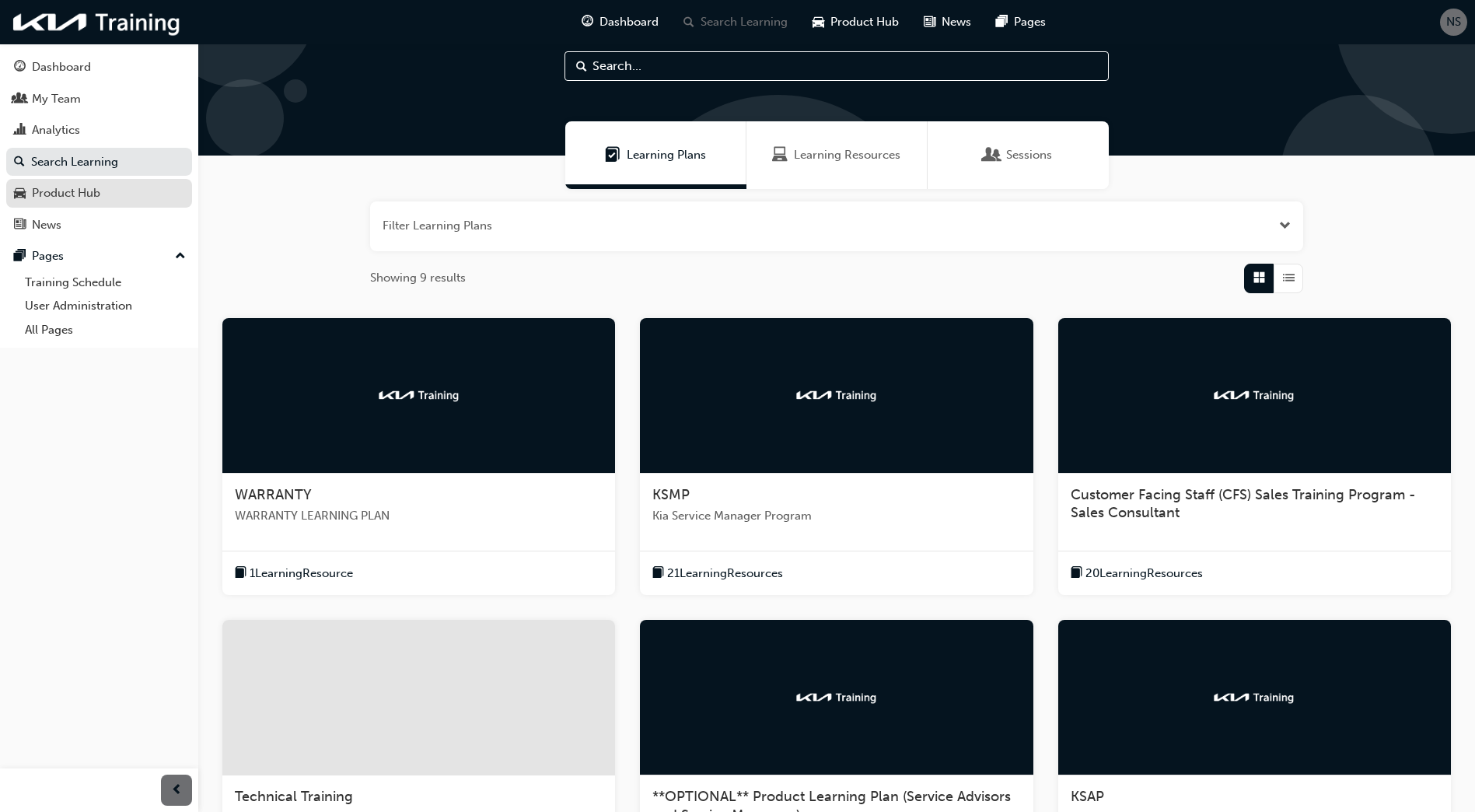
click at [74, 189] on div "Product Hub" at bounding box center [66, 193] width 69 height 18
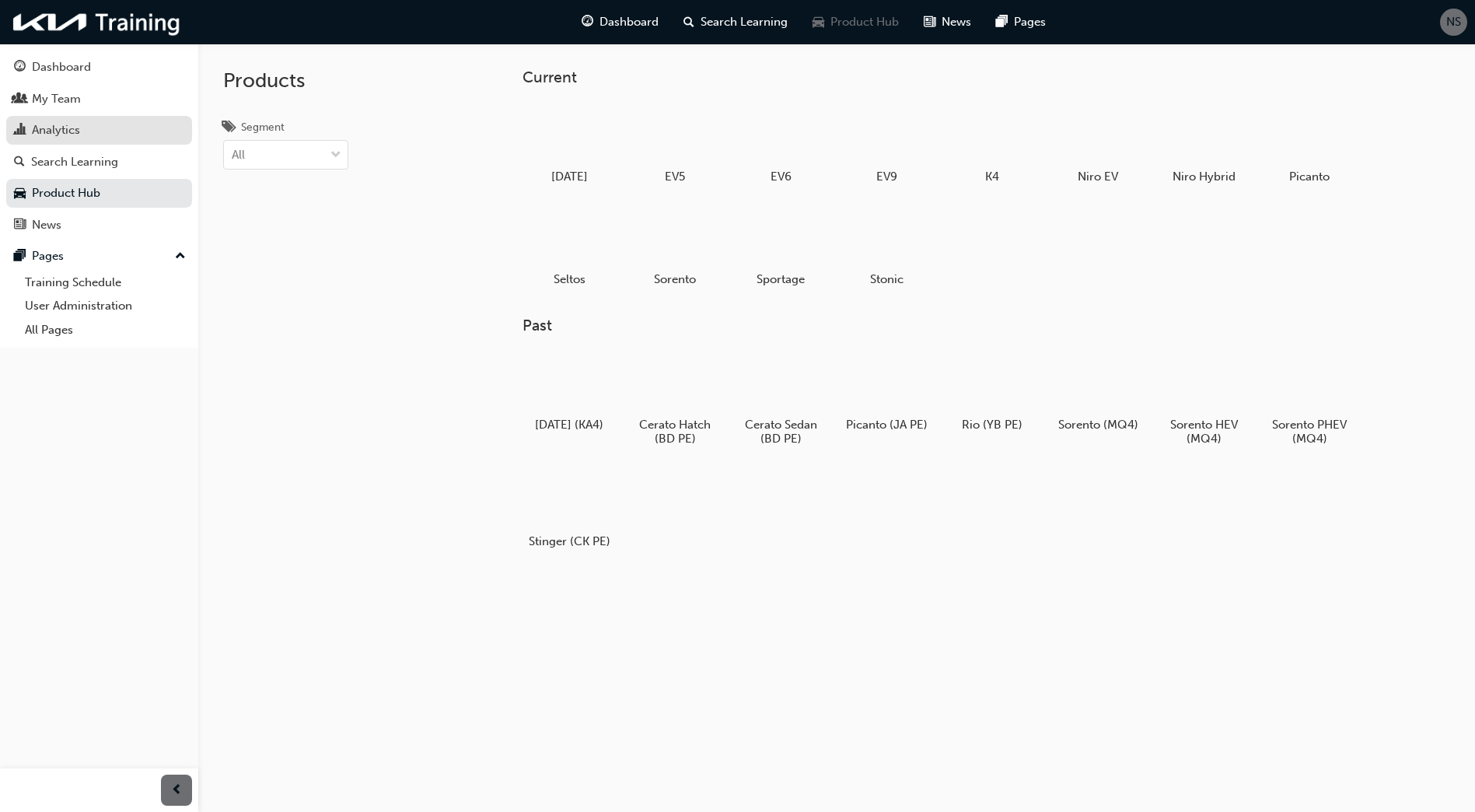
click at [88, 134] on div "Analytics" at bounding box center [98, 130] width 170 height 20
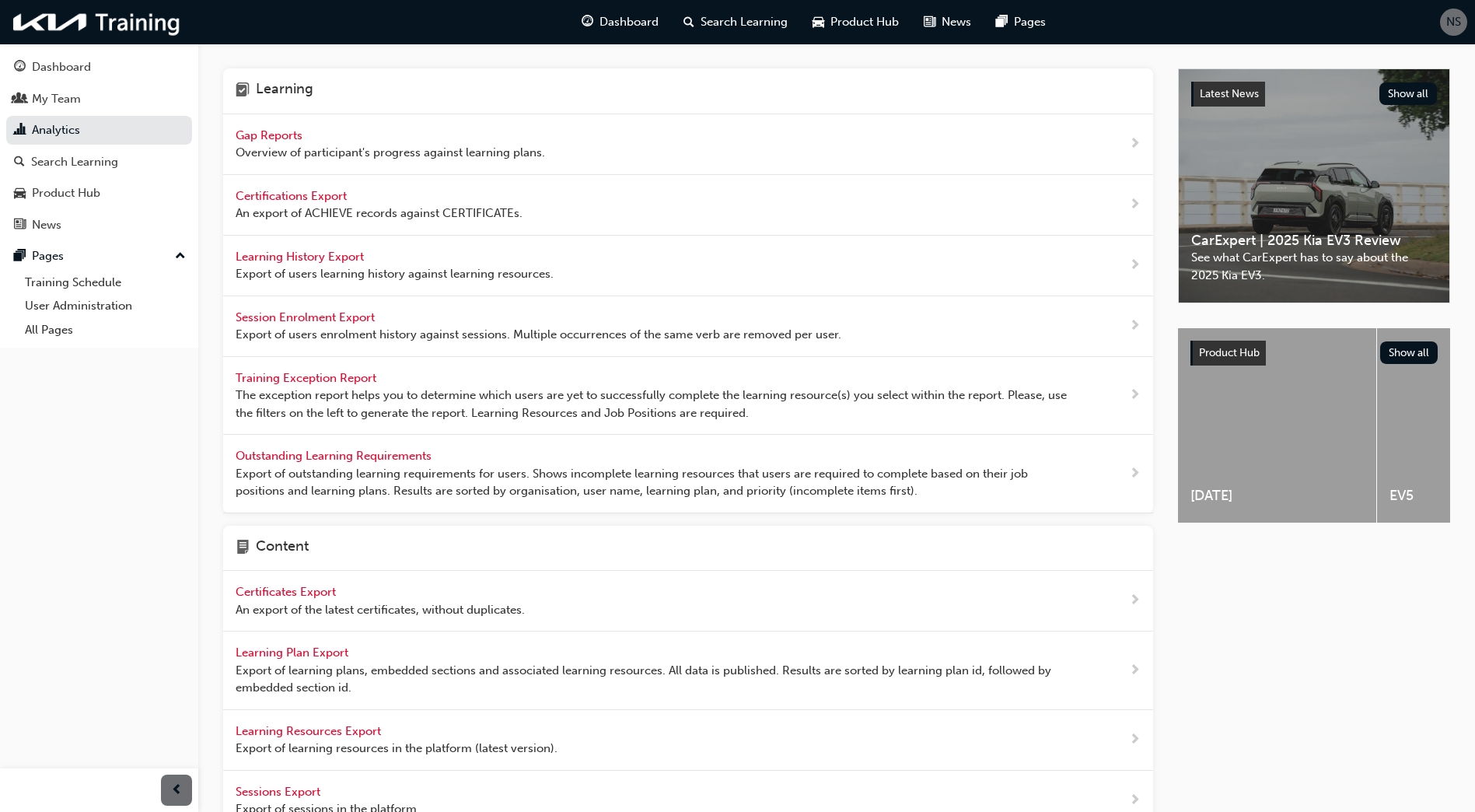
click at [254, 125] on div "Gap Reports Overview of participant's progress against learning plans." at bounding box center [689, 144] width 930 height 61
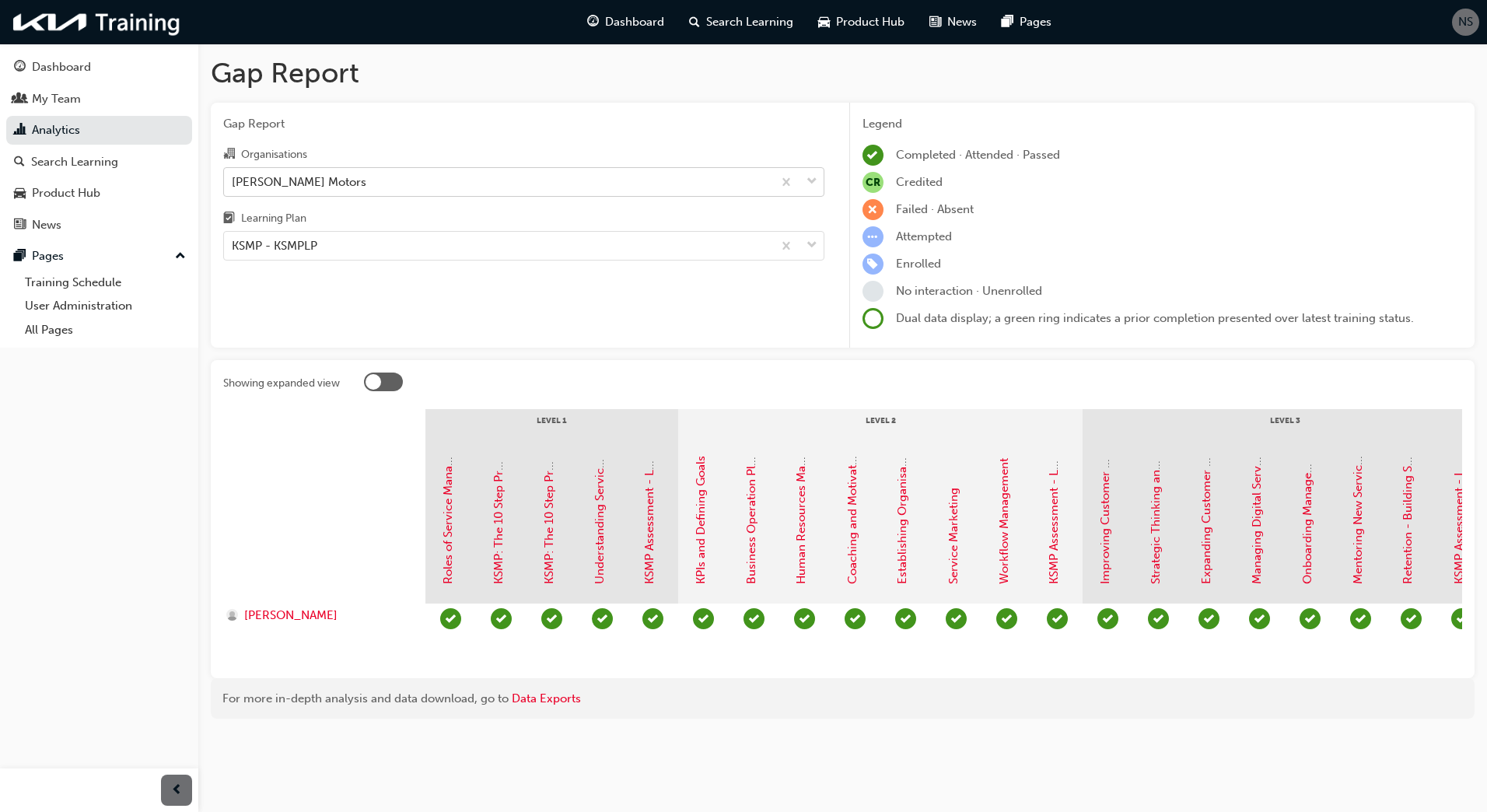
click at [284, 177] on div "[PERSON_NAME] Motors" at bounding box center [298, 182] width 134 height 18
click at [234, 177] on input "Organisations [PERSON_NAME] Motors" at bounding box center [233, 180] width 2 height 13
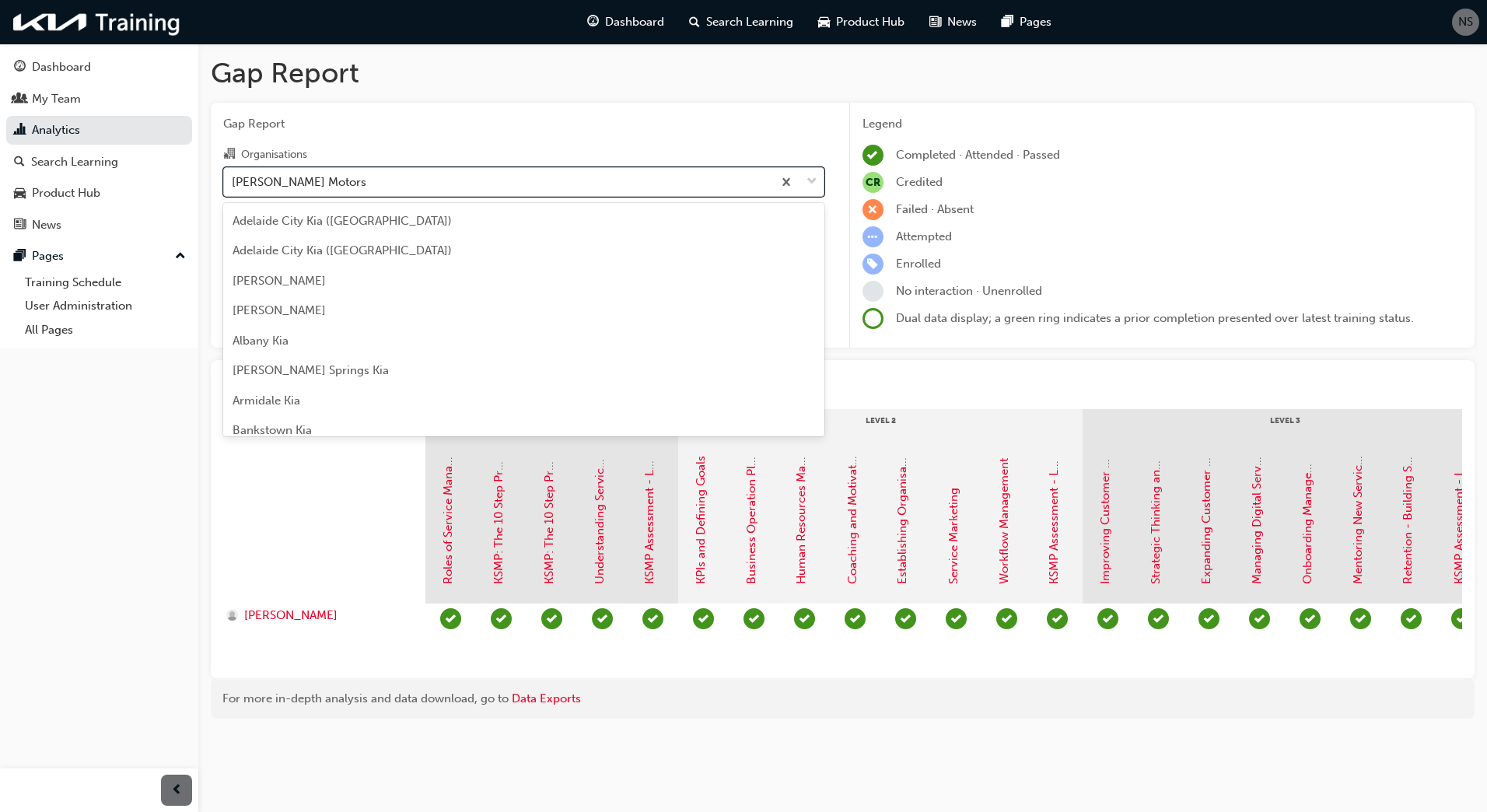
scroll to position [2325, 0]
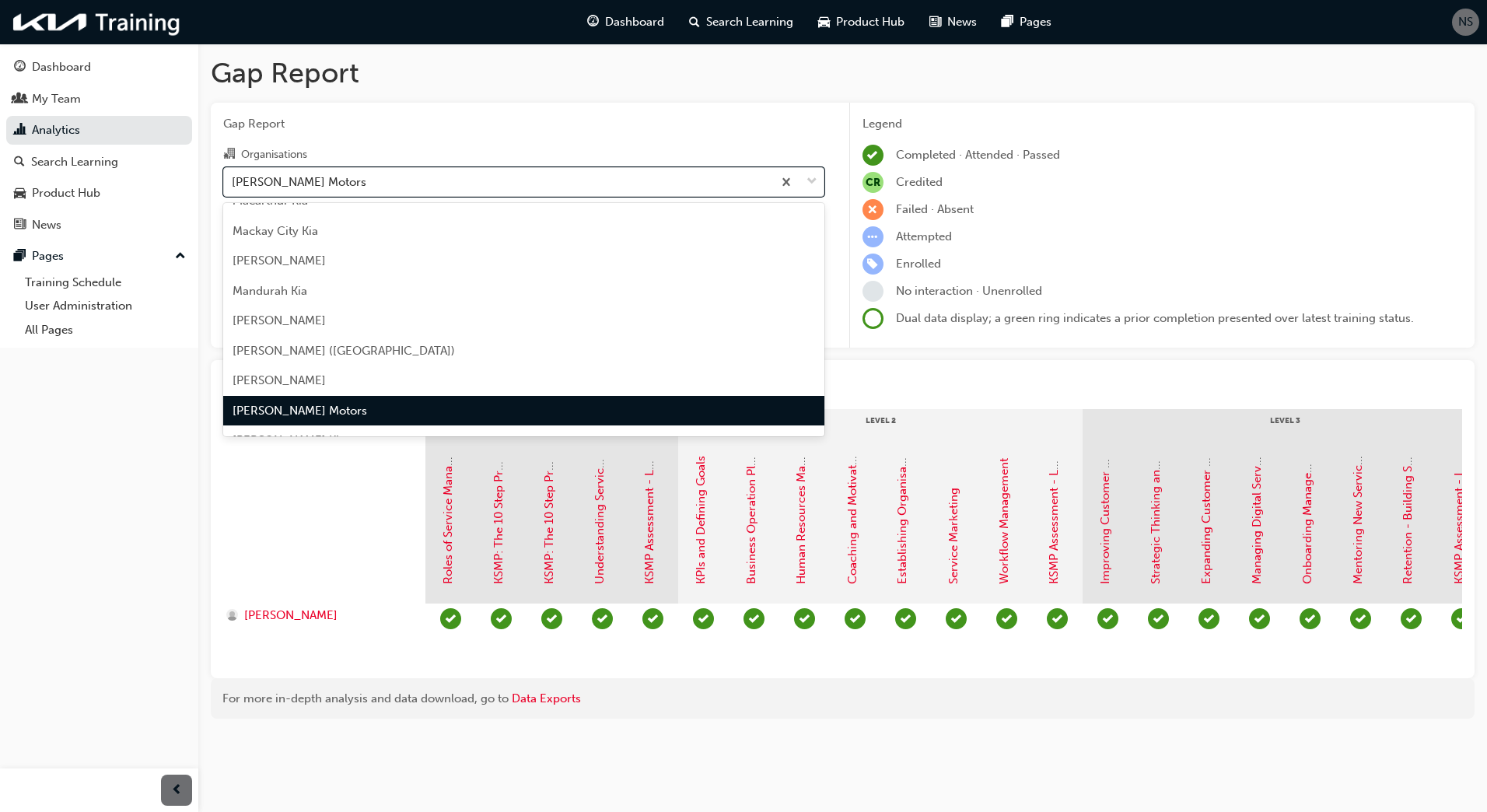
click at [391, 133] on div "Gap Report Organisations option [PERSON_NAME] Motors focused, 85 of 158. 158 re…" at bounding box center [524, 225] width 626 height 245
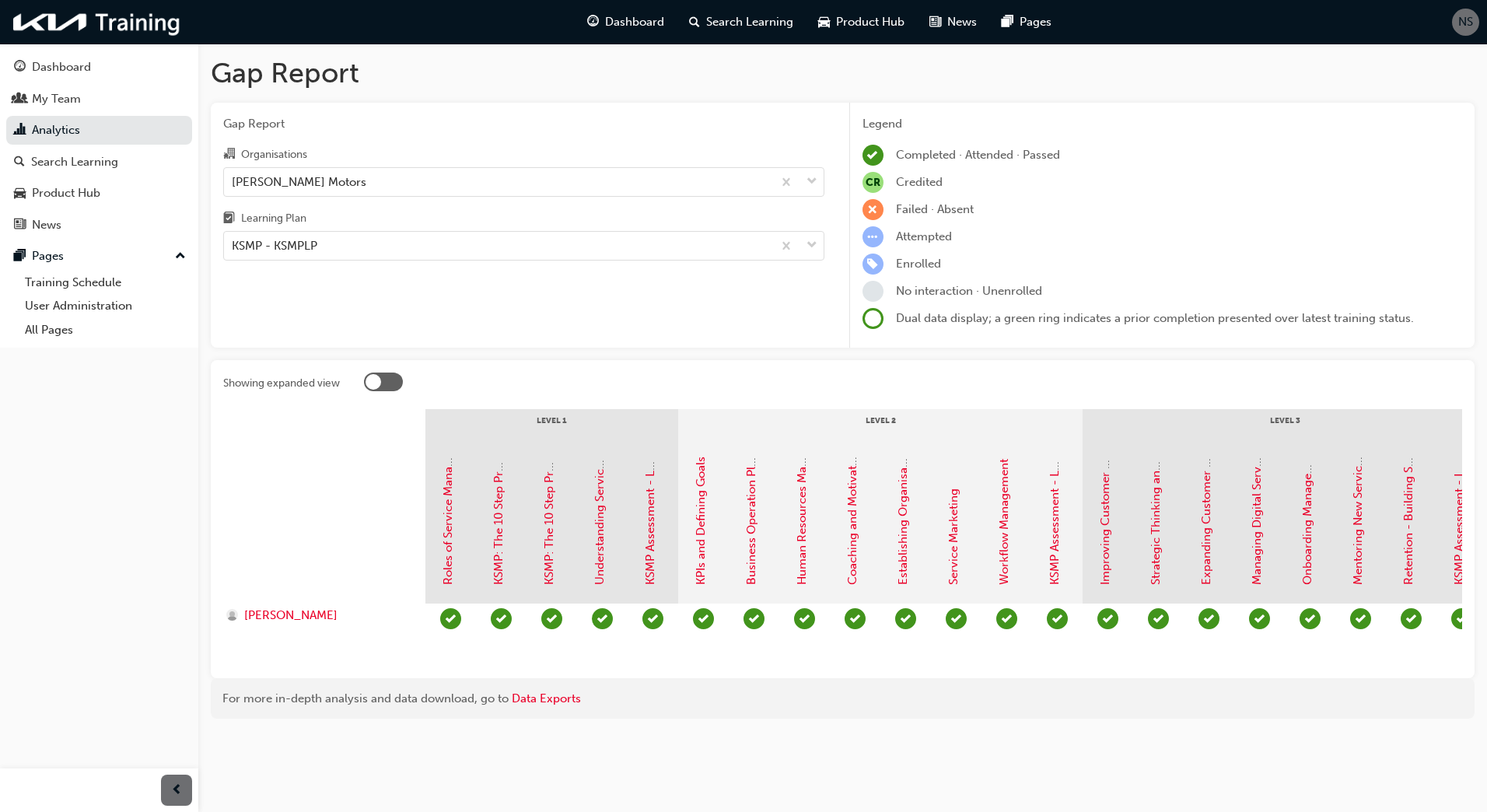
scroll to position [0, 76]
